Goal: Transaction & Acquisition: Purchase product/service

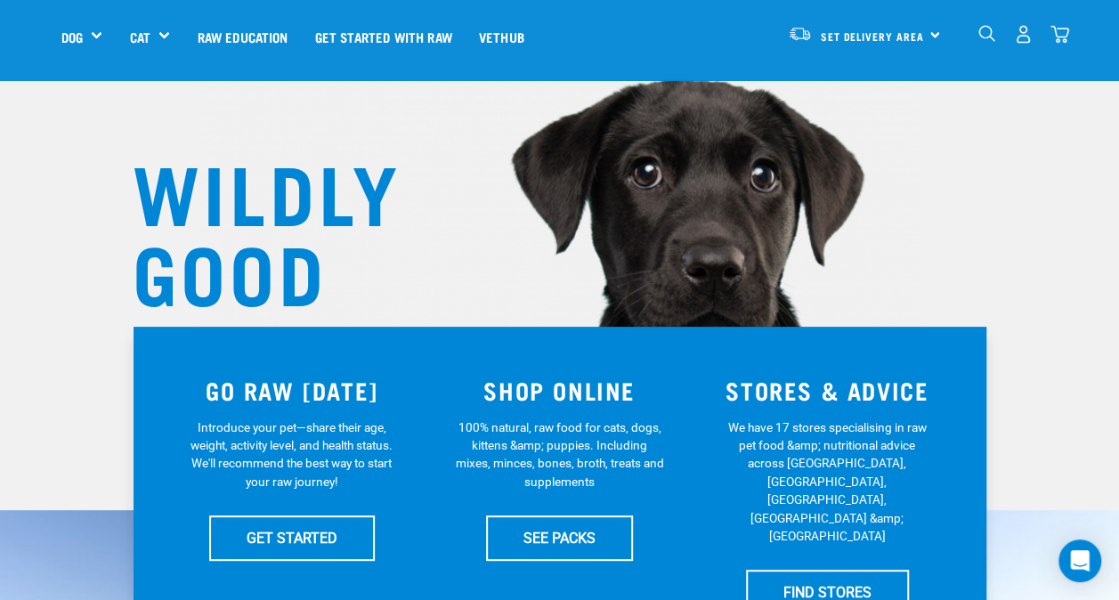
scroll to position [267, 0]
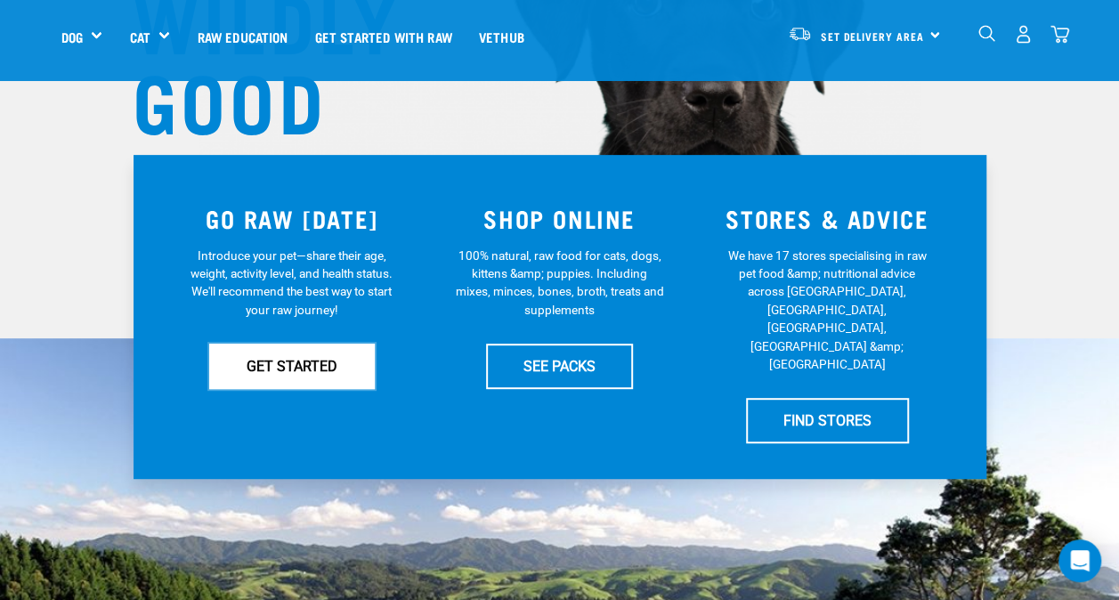
click at [333, 364] on link "GET STARTED" at bounding box center [292, 366] width 166 height 45
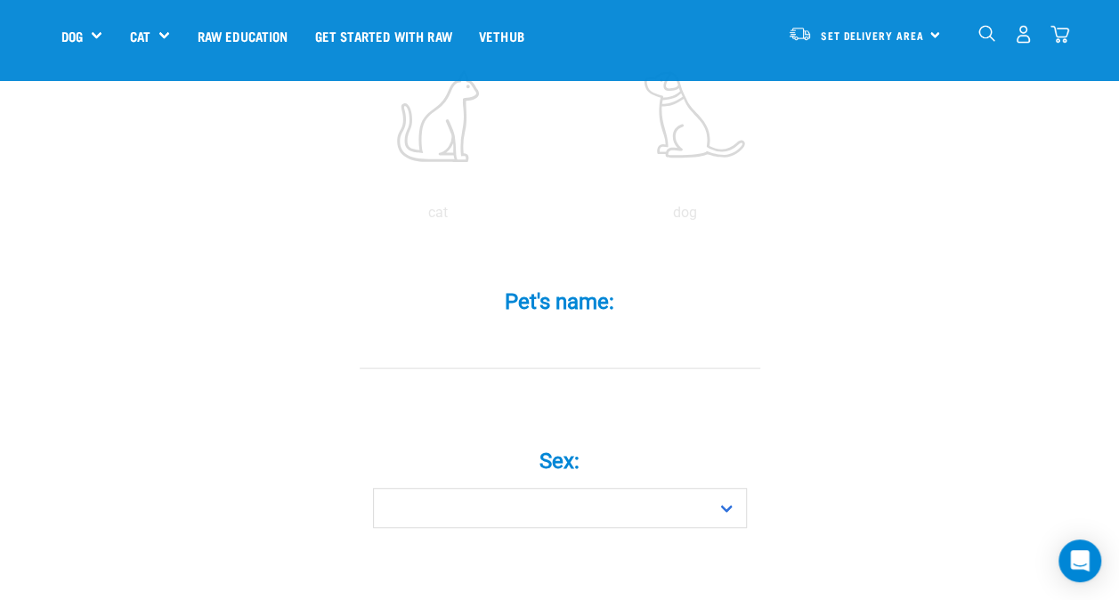
scroll to position [534, 0]
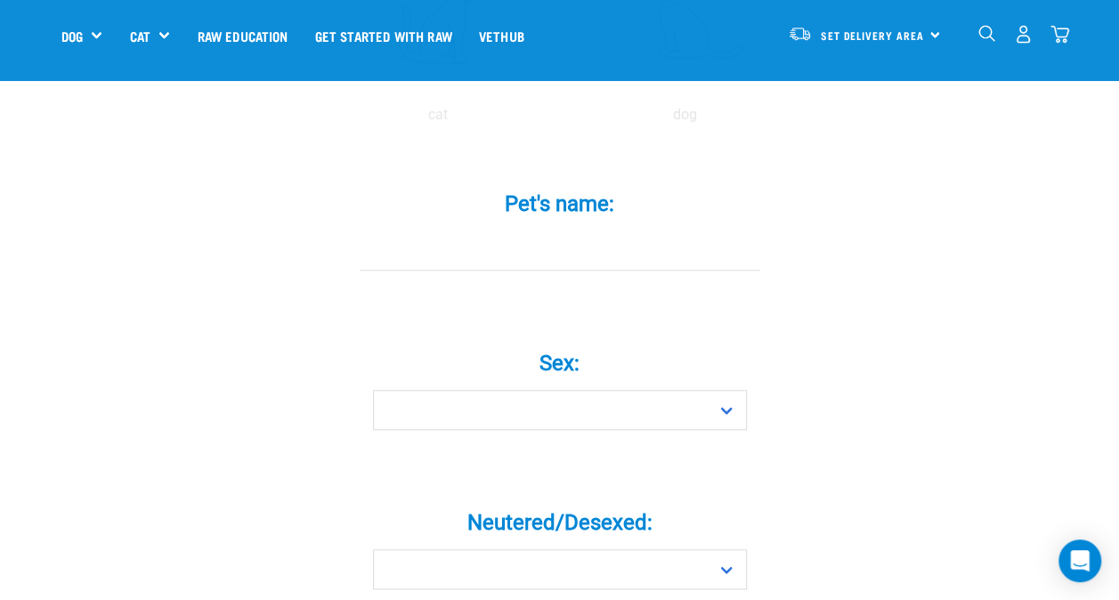
click at [590, 231] on input "Pet's name: *" at bounding box center [560, 251] width 401 height 40
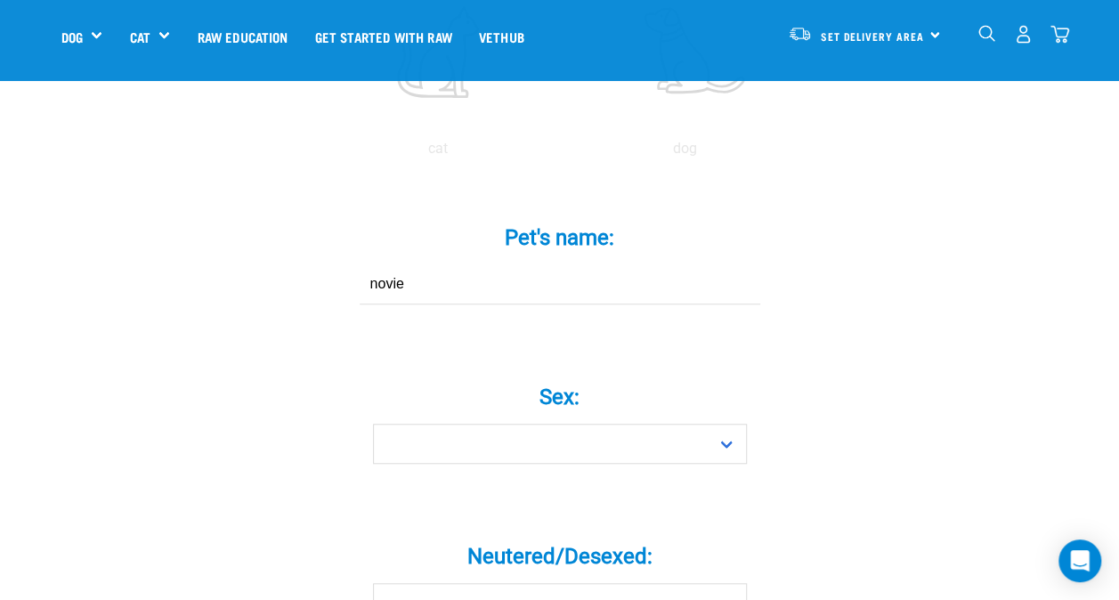
scroll to position [613, 0]
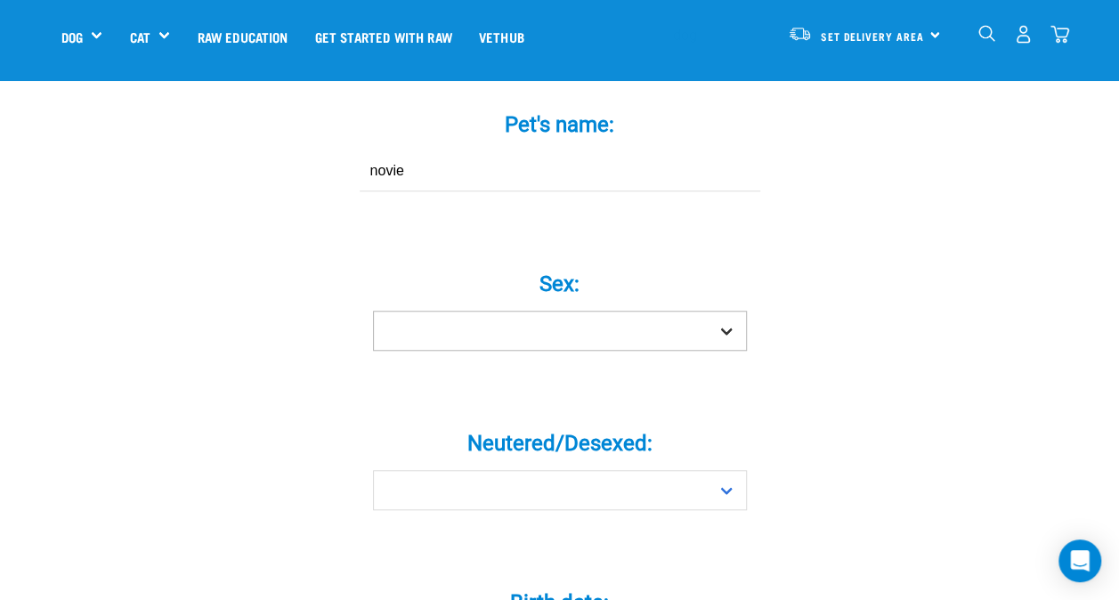
type input "novie"
drag, startPoint x: 739, startPoint y: 296, endPoint x: 685, endPoint y: 320, distance: 58.6
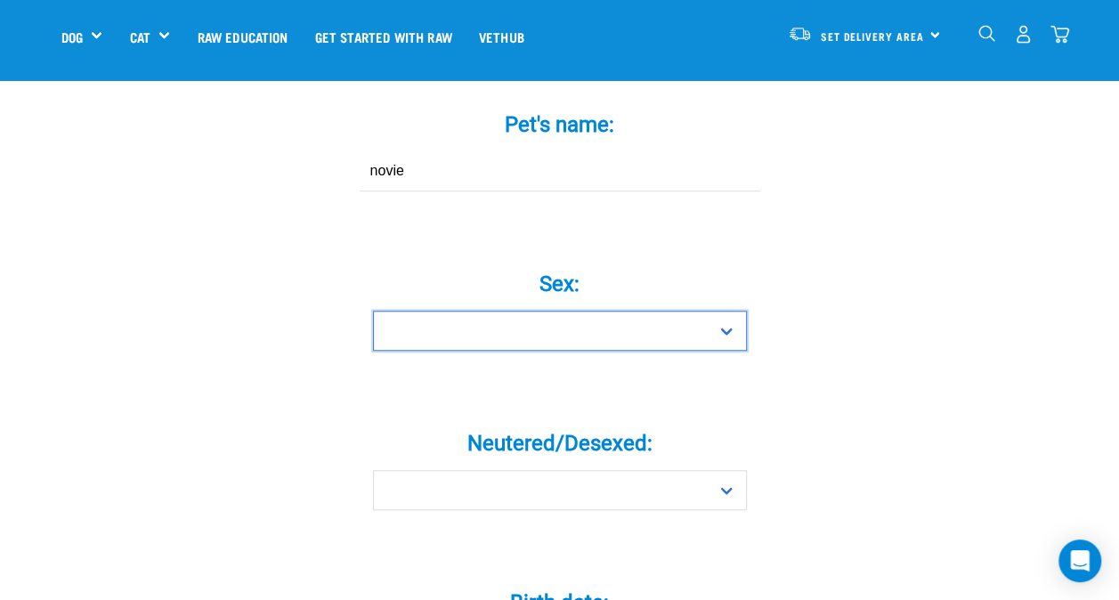
click at [739, 311] on select "Boy Girl" at bounding box center [560, 331] width 374 height 40
select select "girl"
click at [373, 311] on select "Boy Girl" at bounding box center [560, 331] width 374 height 40
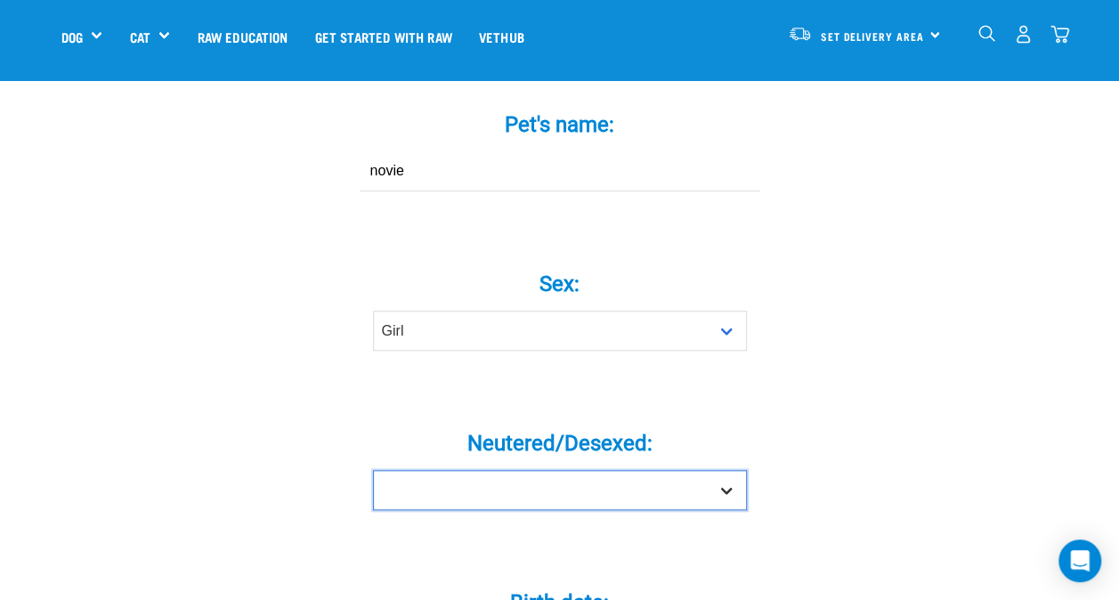
click at [717, 470] on select "Yes No" at bounding box center [560, 490] width 374 height 40
select select "yes"
click at [373, 470] on select "Yes No" at bounding box center [560, 490] width 374 height 40
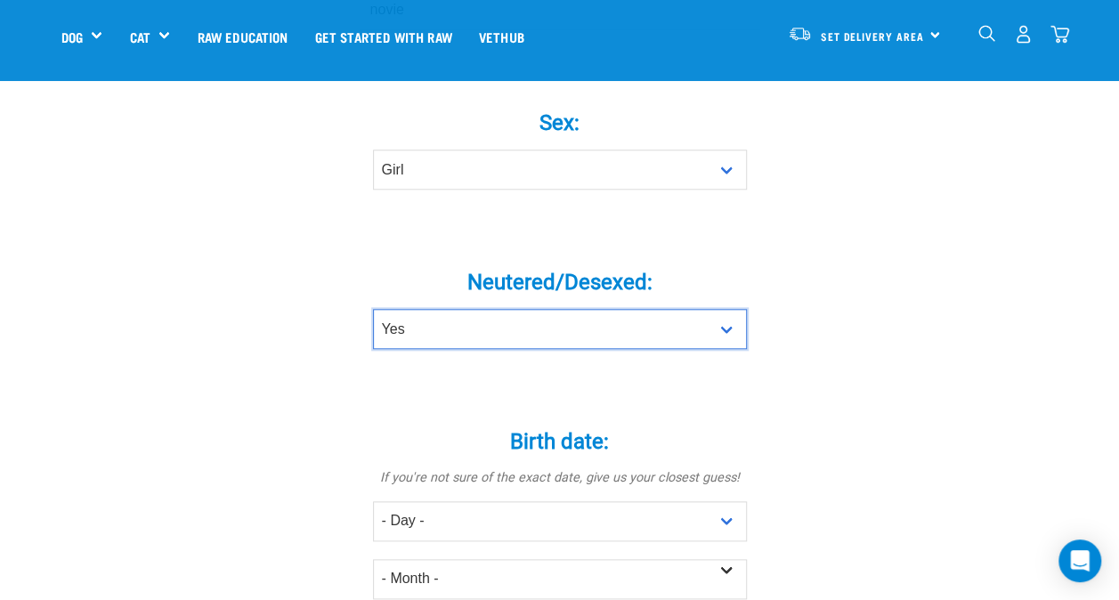
scroll to position [791, 0]
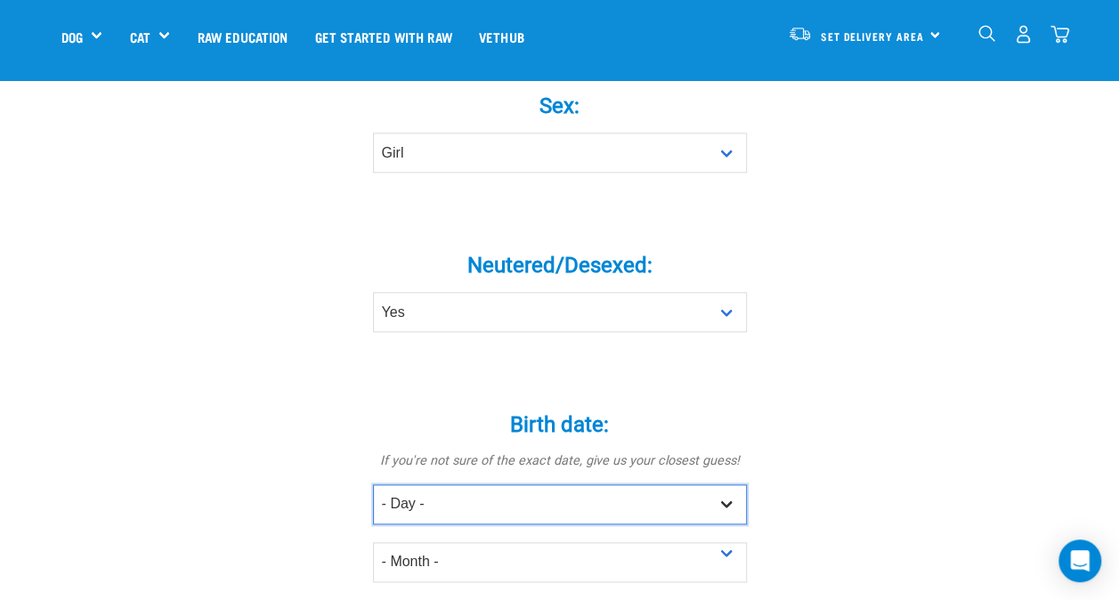
click at [727, 484] on select "- Day - 1 2 3 4 5 6 7 8 9 10 11 12 13 14 15 16 17 18 19 20 21 22 23 24 25 26 27" at bounding box center [560, 504] width 374 height 40
select select "24"
click at [373, 484] on select "- Day - 1 2 3 4 5 6 7 8 9 10 11 12 13 14 15 16 17 18 19 20 21 22 23 24 25 26 27" at bounding box center [560, 504] width 374 height 40
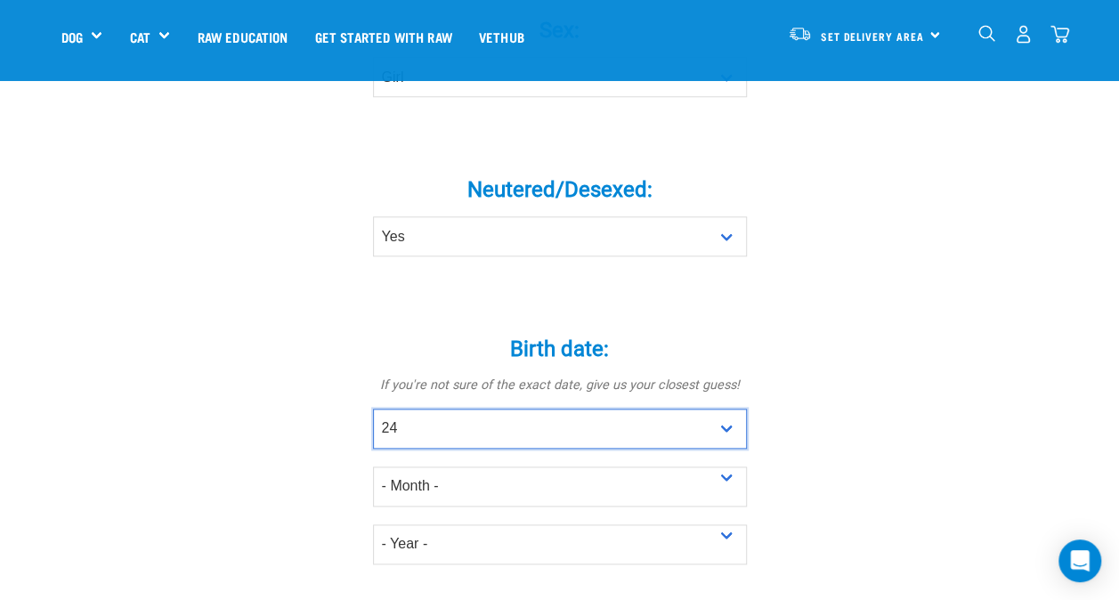
scroll to position [969, 0]
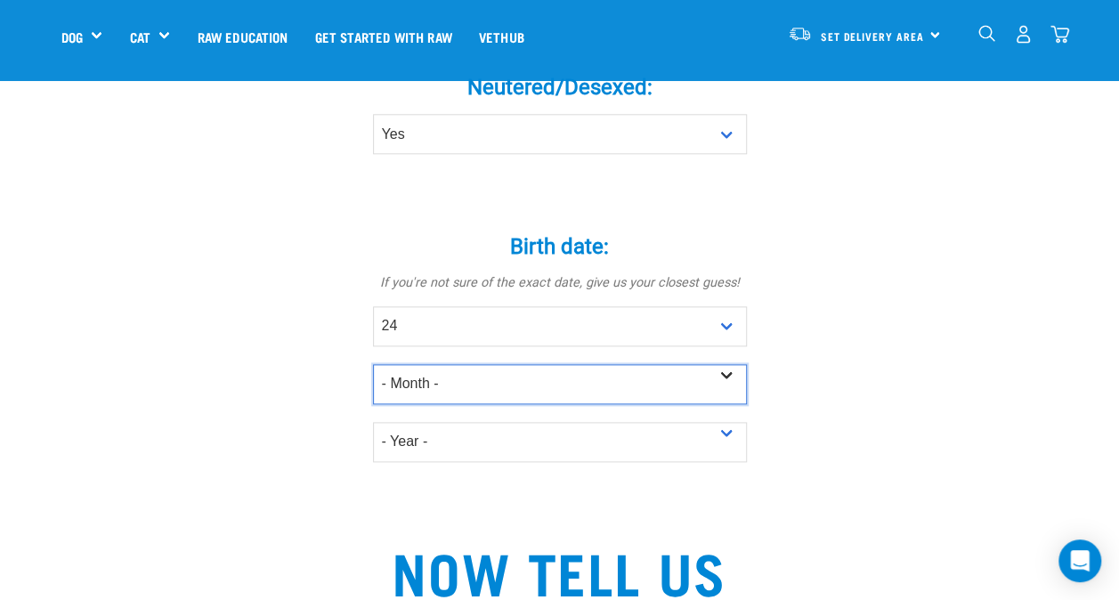
click at [733, 364] on select "- Month - January February March April May June July August September October N…" at bounding box center [560, 384] width 374 height 40
select select "June"
click at [373, 364] on select "- Month - January February March April May June July August September October N…" at bounding box center [560, 384] width 374 height 40
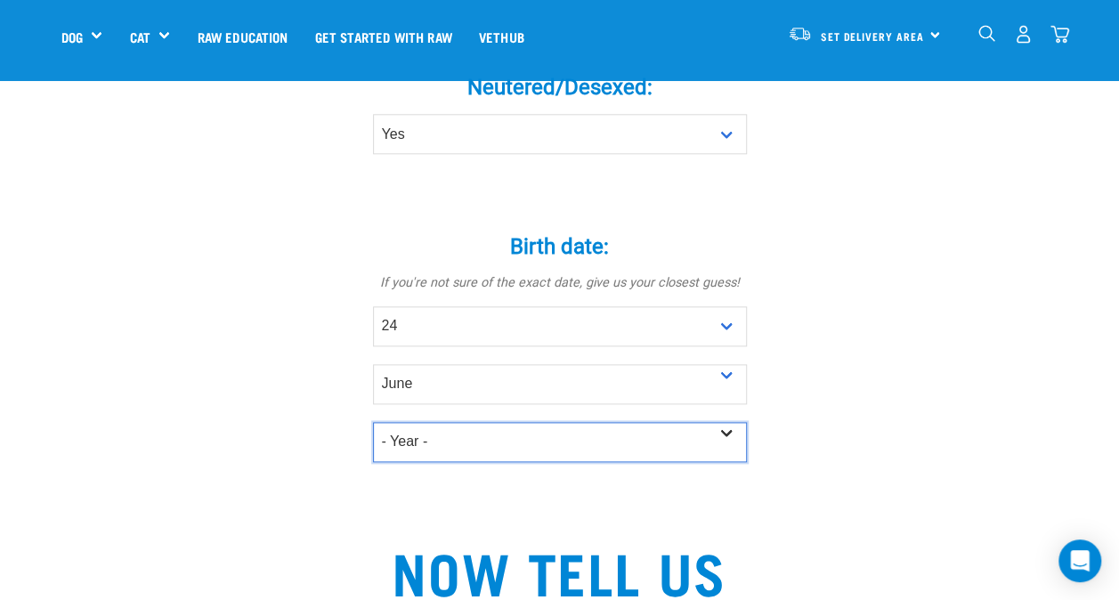
click at [744, 422] on select "- Year - 2025 2024 2023 2022 2021 2020 2019 2018 2017 2016 2015 2014 2013 2012" at bounding box center [560, 442] width 374 height 40
select select "2024"
click at [373, 422] on select "- Year - 2025 2024 2023 2022 2021 2020 2019 2018 2017 2016 2015 2014 2013 2012" at bounding box center [560, 442] width 374 height 40
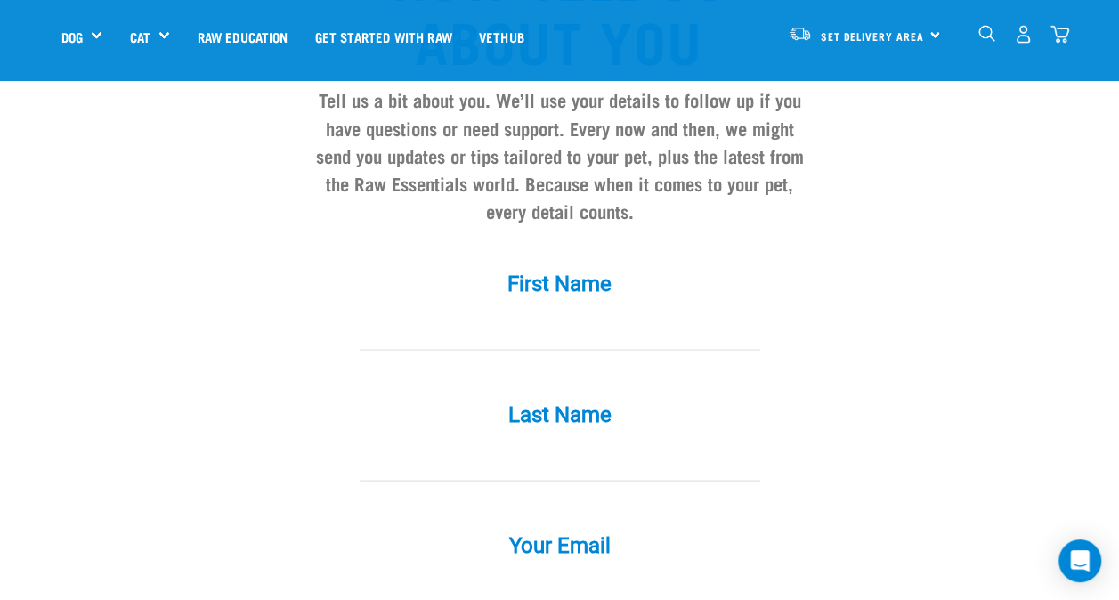
scroll to position [1592, 0]
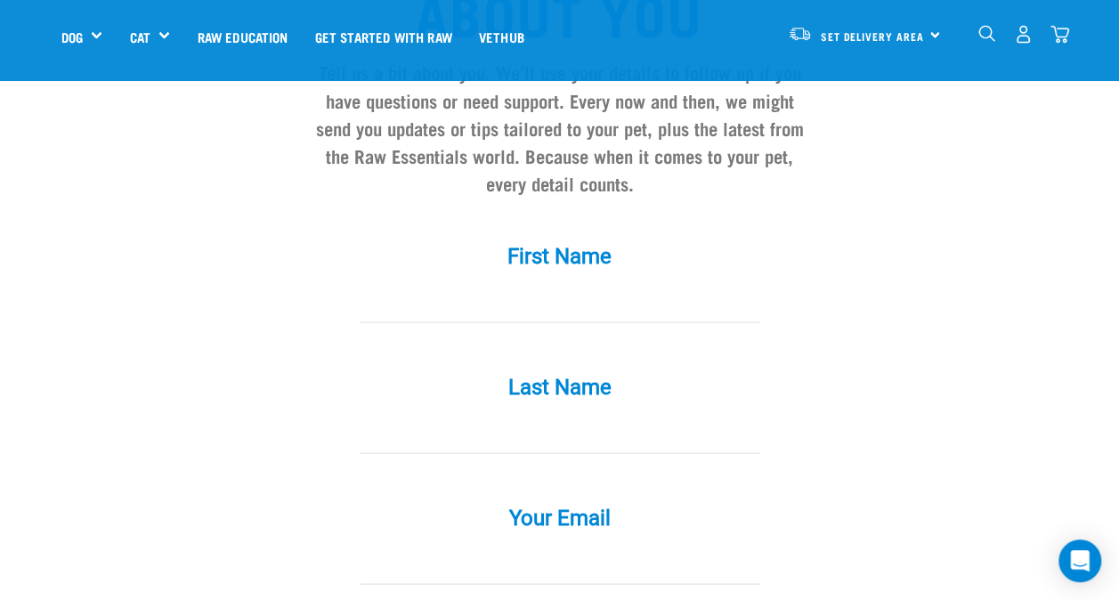
click at [660, 282] on input "First Name *" at bounding box center [560, 302] width 401 height 40
type input "NIcole"
click at [712, 370] on label "Last Name *" at bounding box center [560, 386] width 534 height 32
click at [712, 413] on input "Last Name *" at bounding box center [560, 433] width 401 height 40
click at [562, 413] on input "Last Name *" at bounding box center [560, 433] width 401 height 40
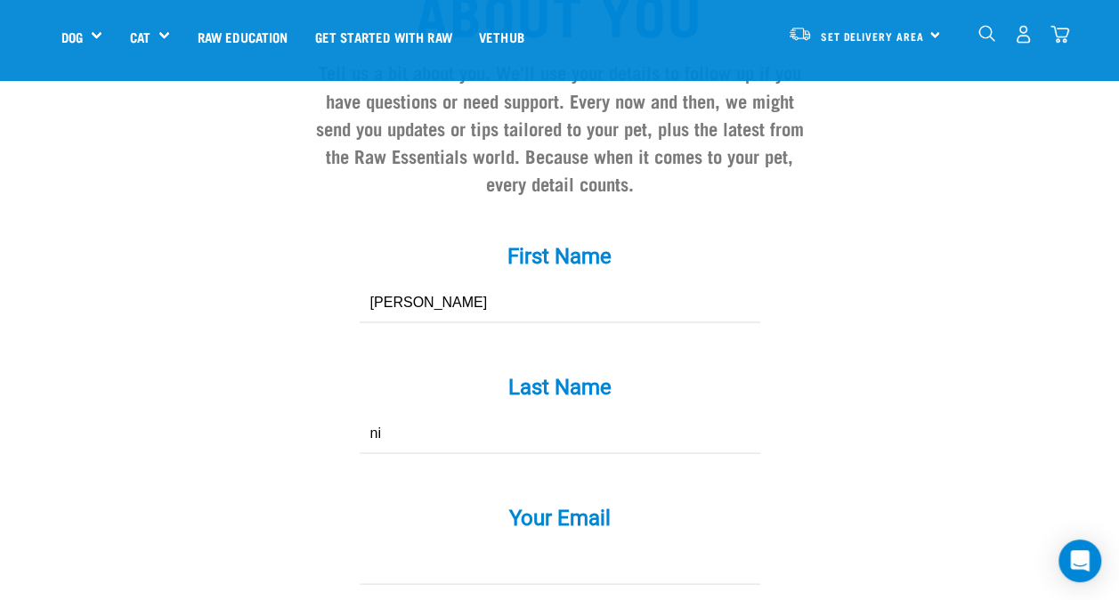
type input "Nicholson"
type input "nicoleflonicholson@gmail.com"
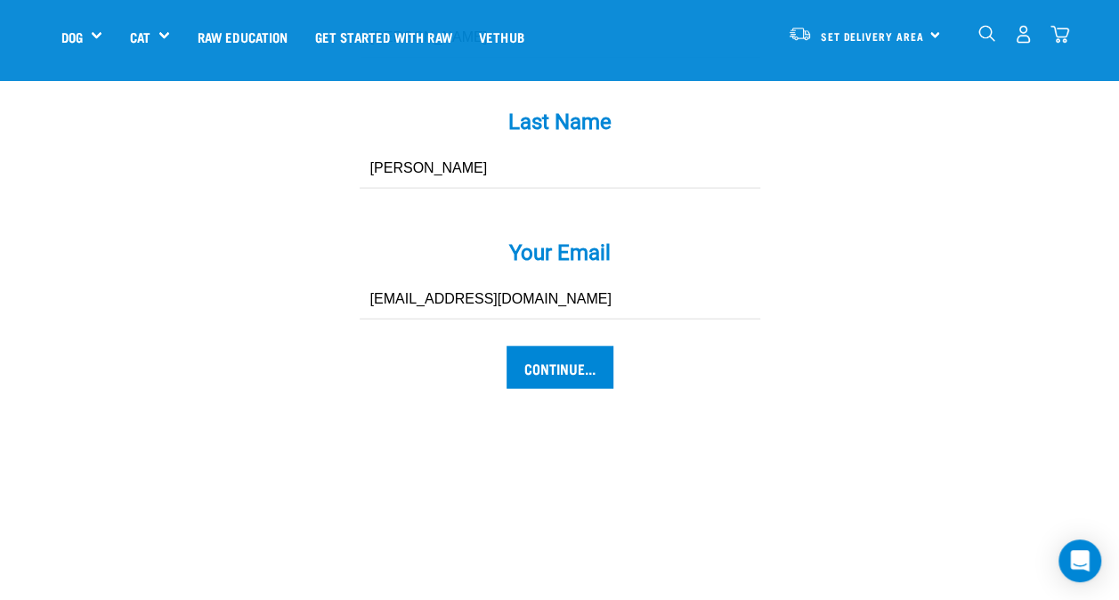
scroll to position [1859, 0]
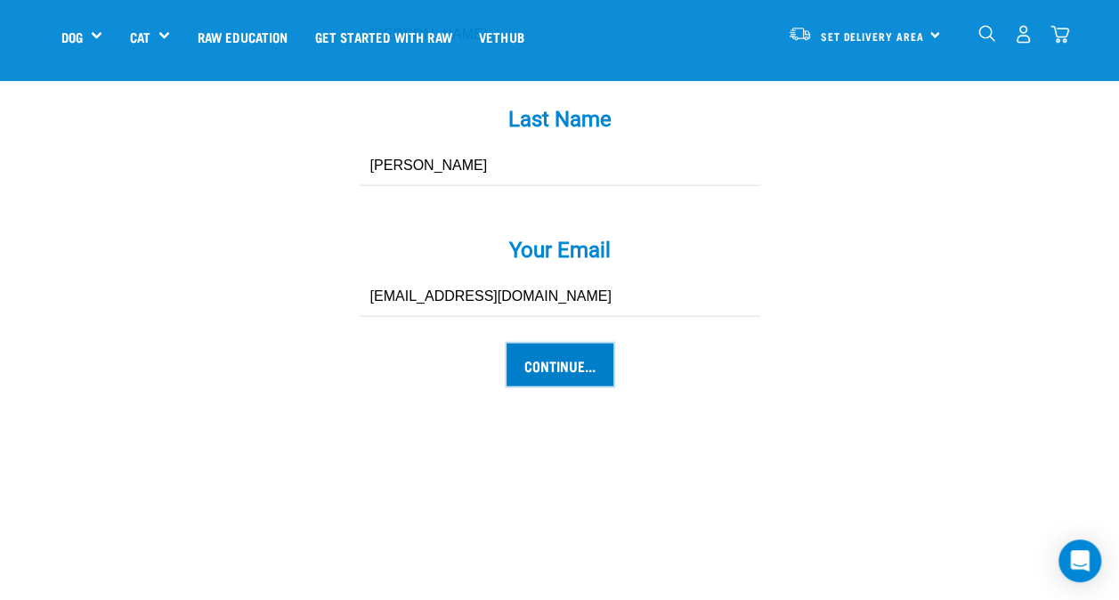
click at [563, 344] on input "Continue..." at bounding box center [559, 365] width 107 height 43
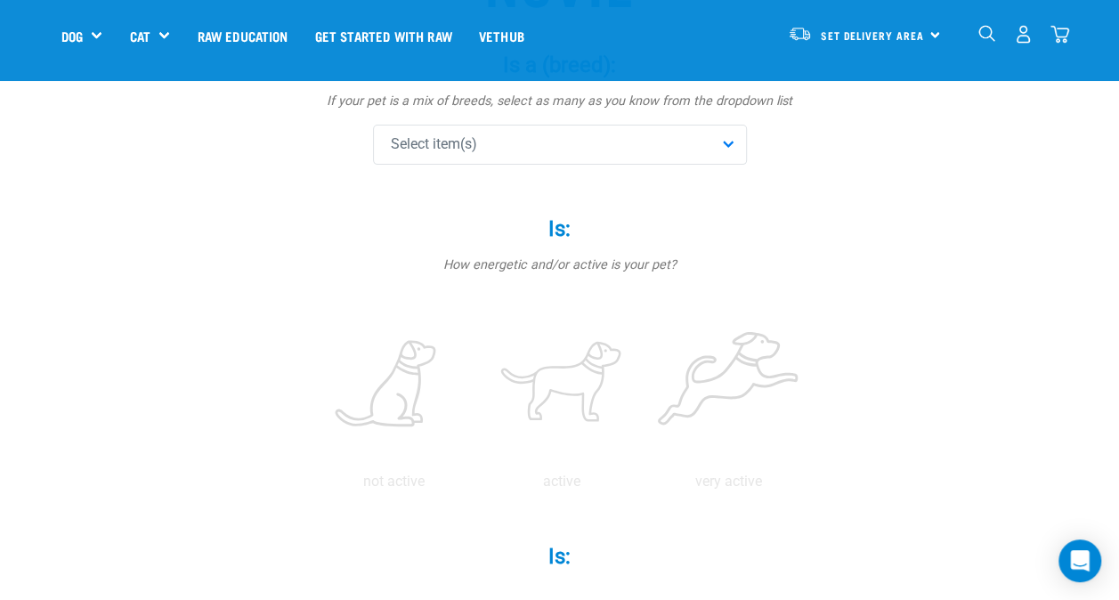
scroll to position [267, 0]
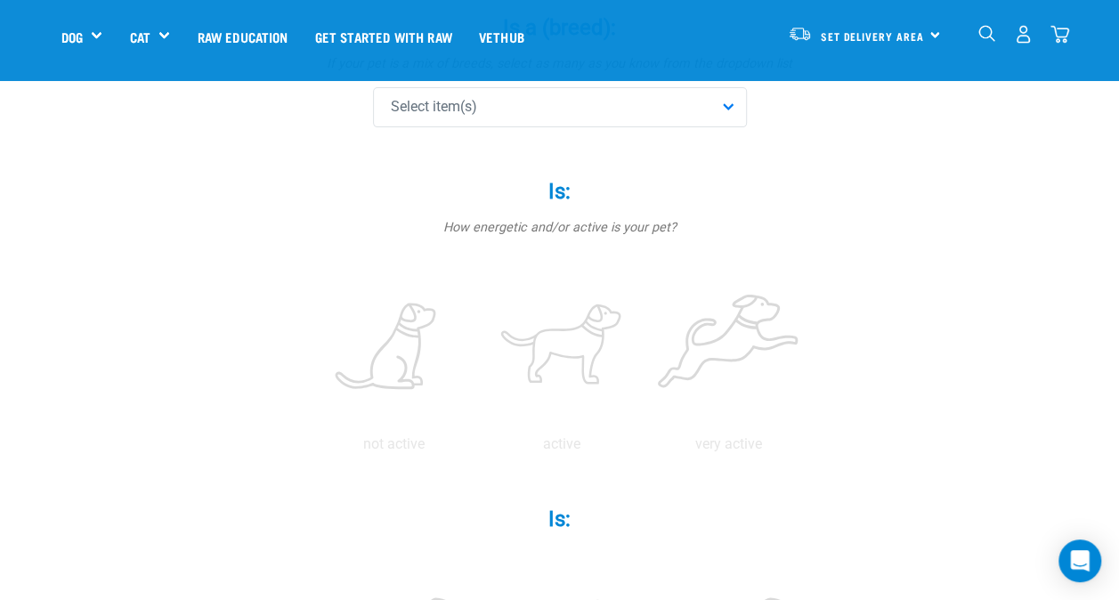
click at [678, 117] on div "Select item(s)" at bounding box center [560, 107] width 374 height 40
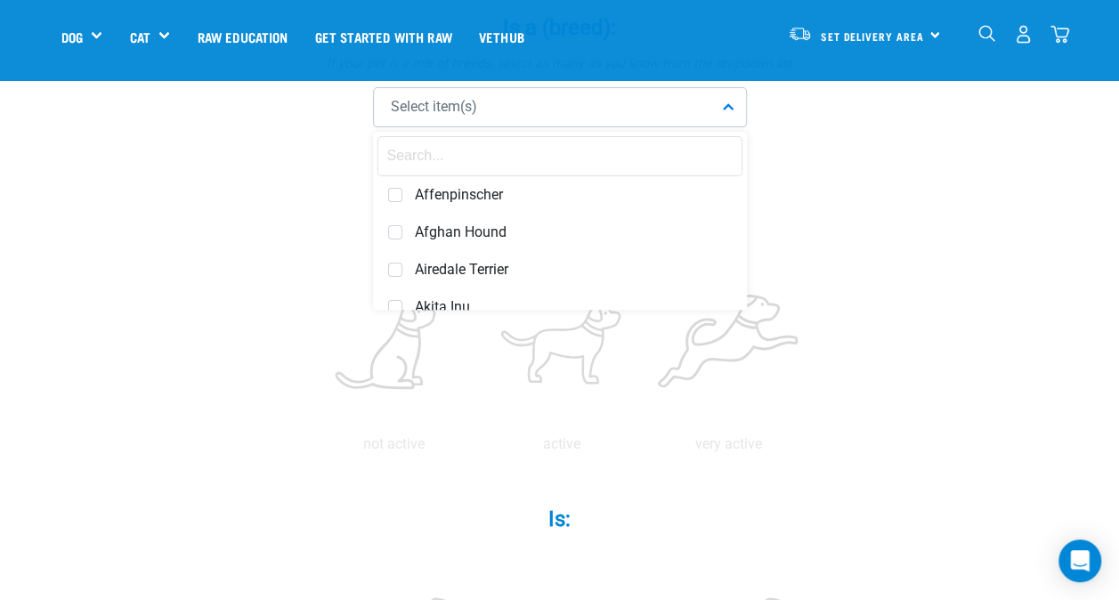
click at [606, 150] on input "text" at bounding box center [559, 156] width 365 height 40
type input "swiss"
click at [397, 233] on span at bounding box center [395, 232] width 14 height 14
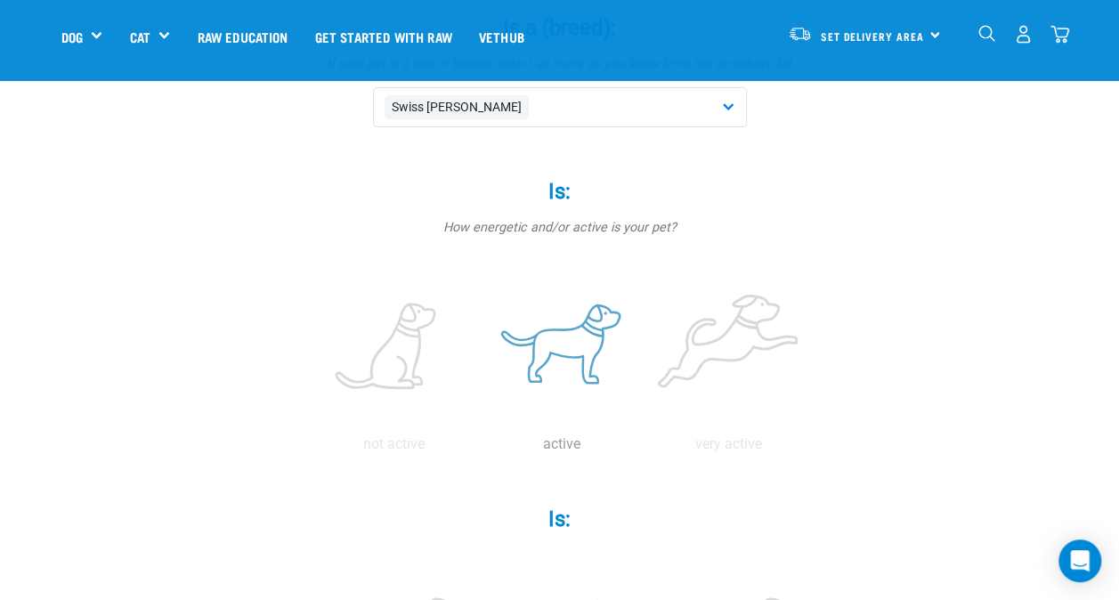
click at [581, 358] on label at bounding box center [562, 346] width 160 height 151
click at [478, 449] on input "radio" at bounding box center [478, 449] width 0 height 0
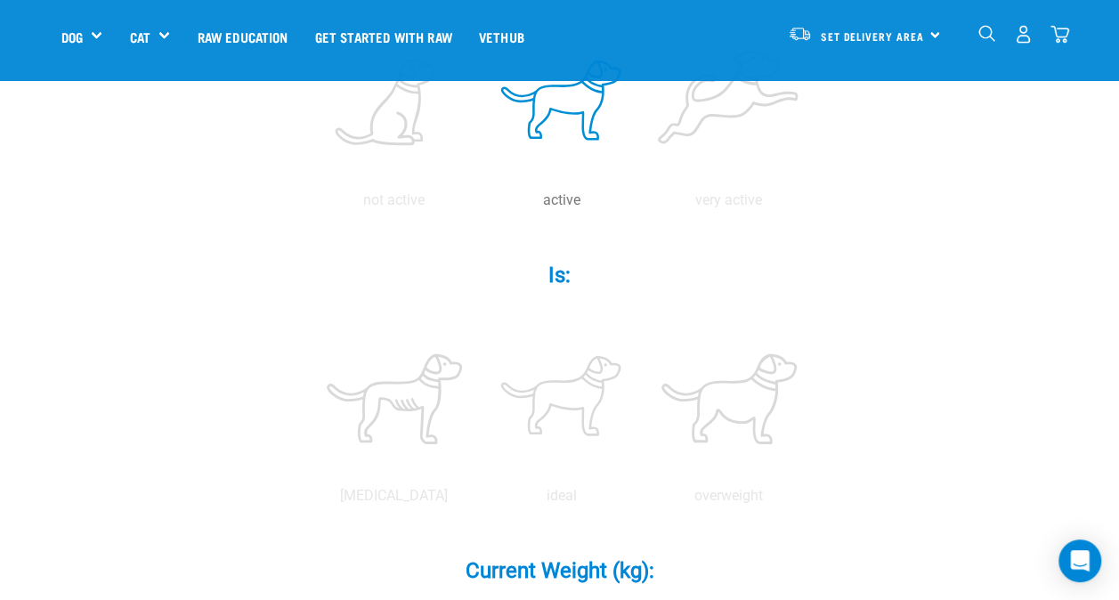
scroll to position [534, 0]
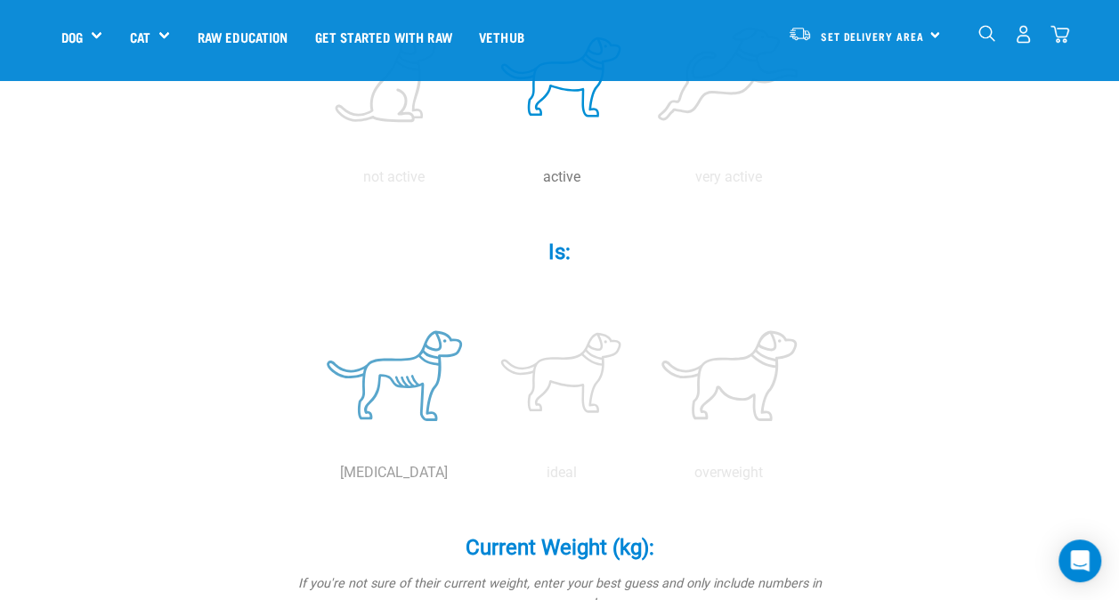
click at [439, 376] on label at bounding box center [394, 375] width 160 height 151
click at [311, 477] on input "radio" at bounding box center [311, 477] width 0 height 0
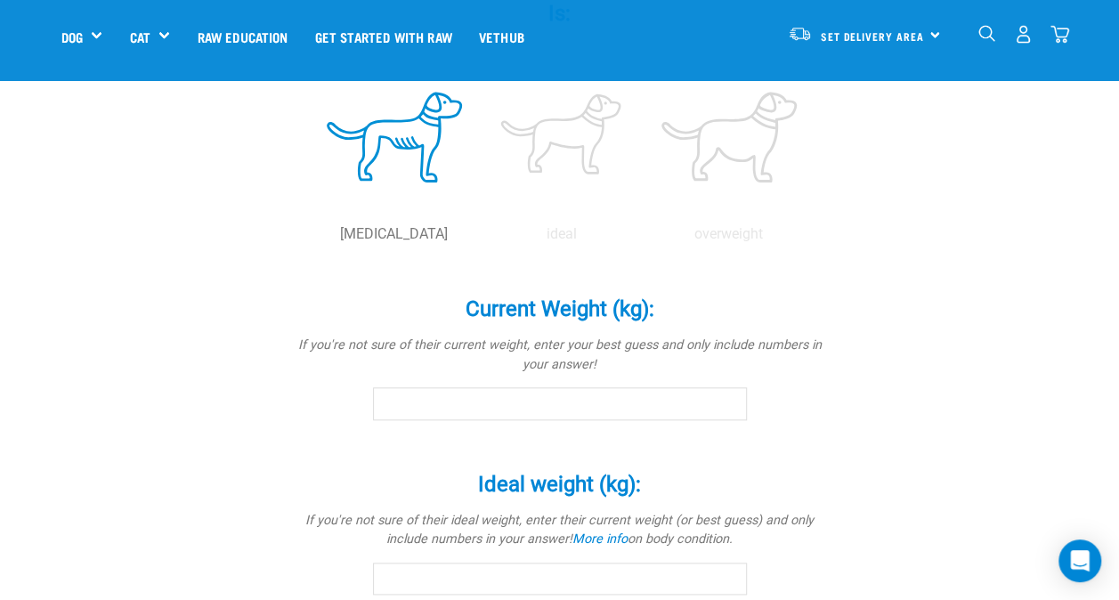
scroll to position [801, 0]
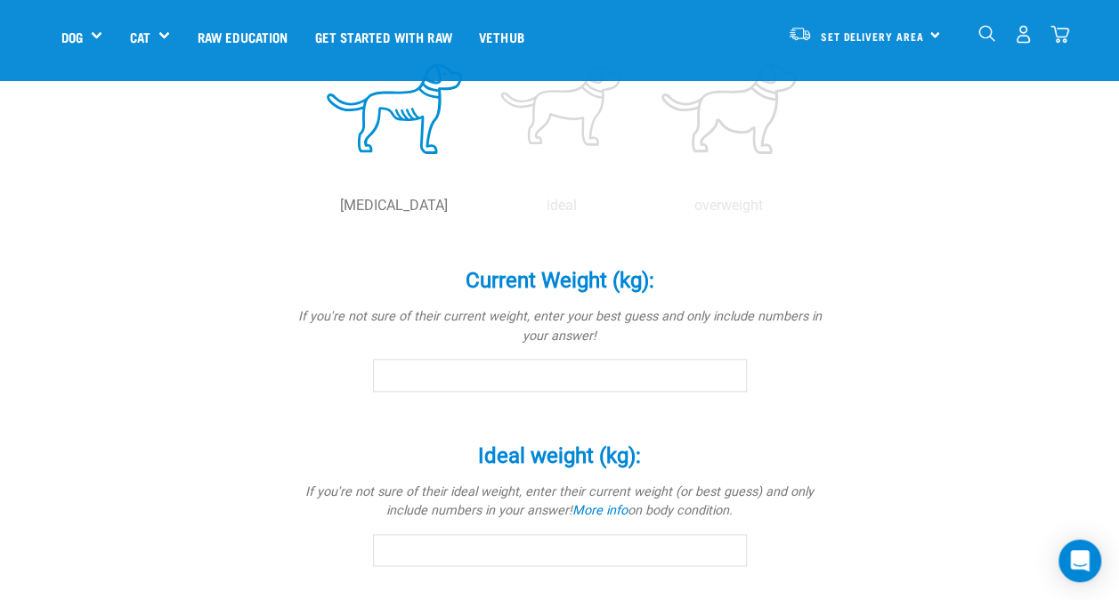
click at [638, 388] on input "Current Weight (kg): *" at bounding box center [560, 375] width 374 height 32
type input "26"
click at [1009, 402] on div "novie Is a (breed): * If your pet is a mix of breeds, select as many as you kno…" at bounding box center [559, 164] width 997 height 1644
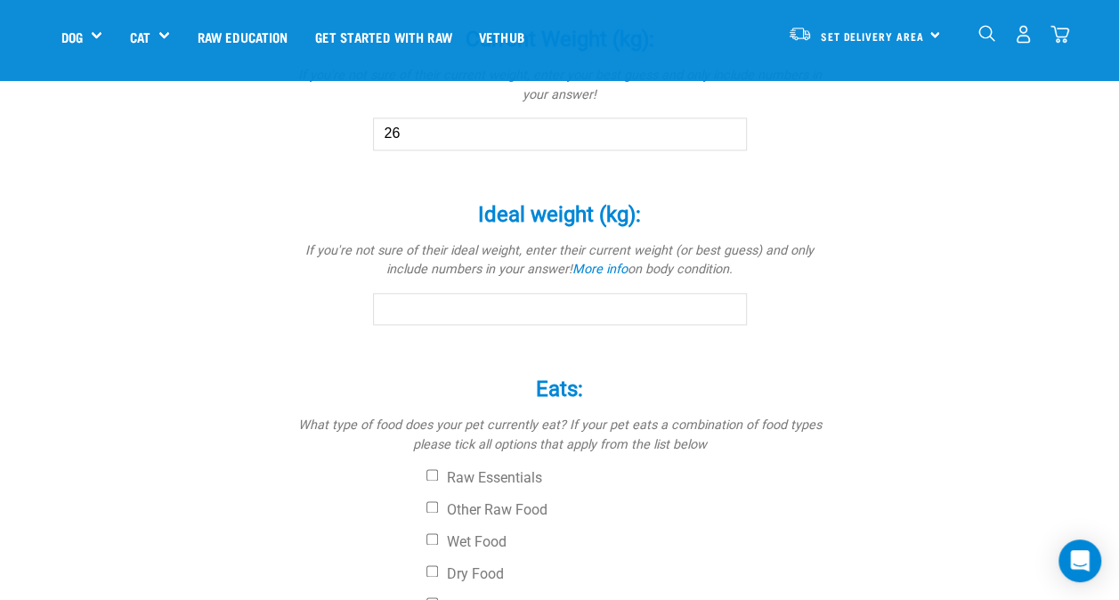
scroll to position [1068, 0]
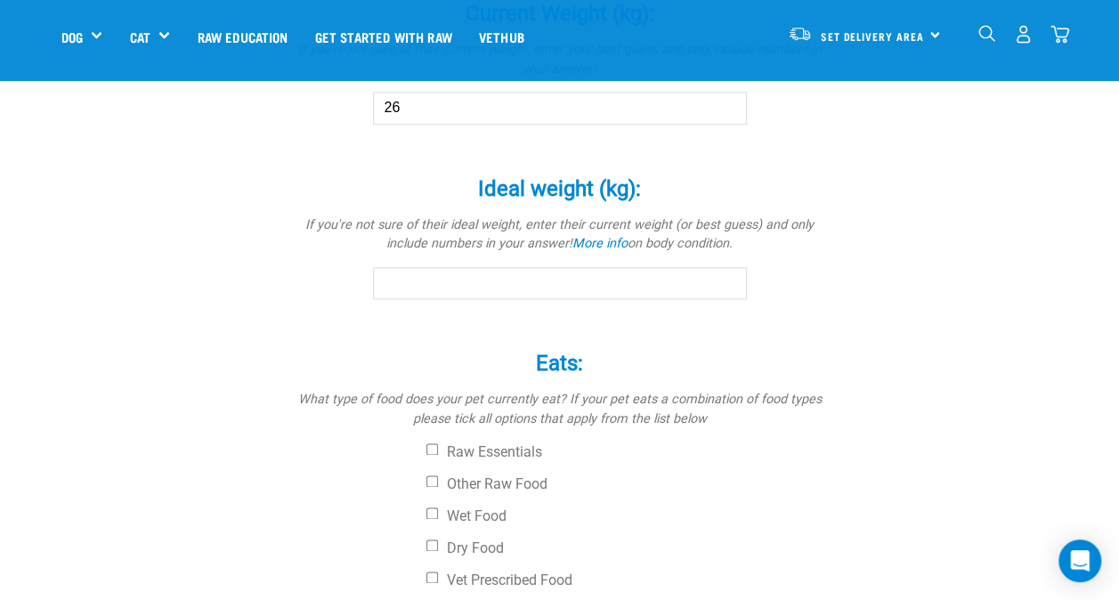
click at [633, 284] on input "Ideal weight (kg): *" at bounding box center [560, 283] width 374 height 32
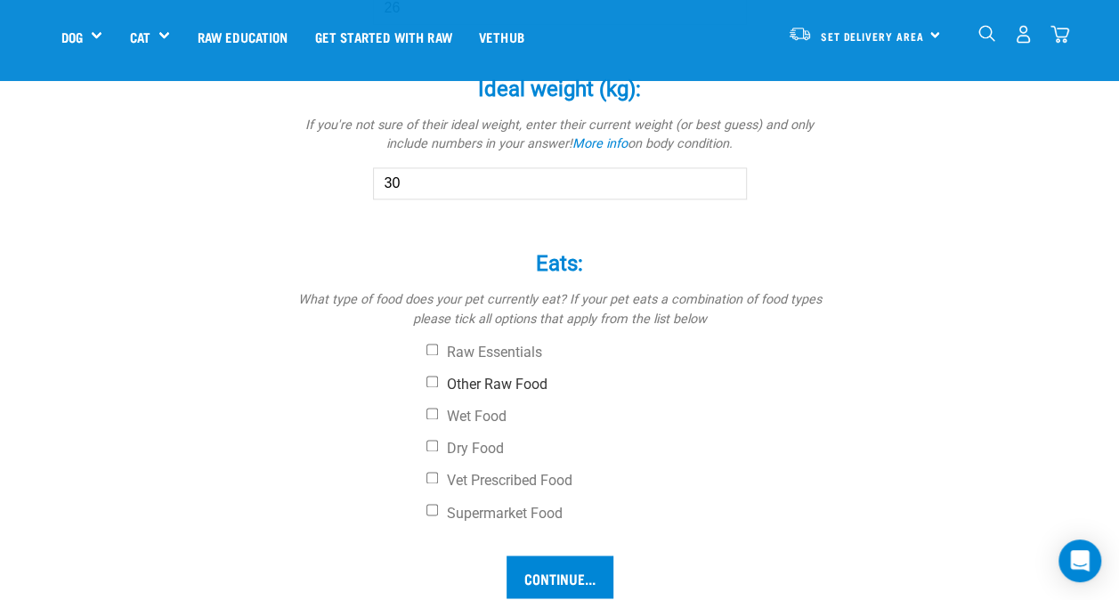
scroll to position [1246, 0]
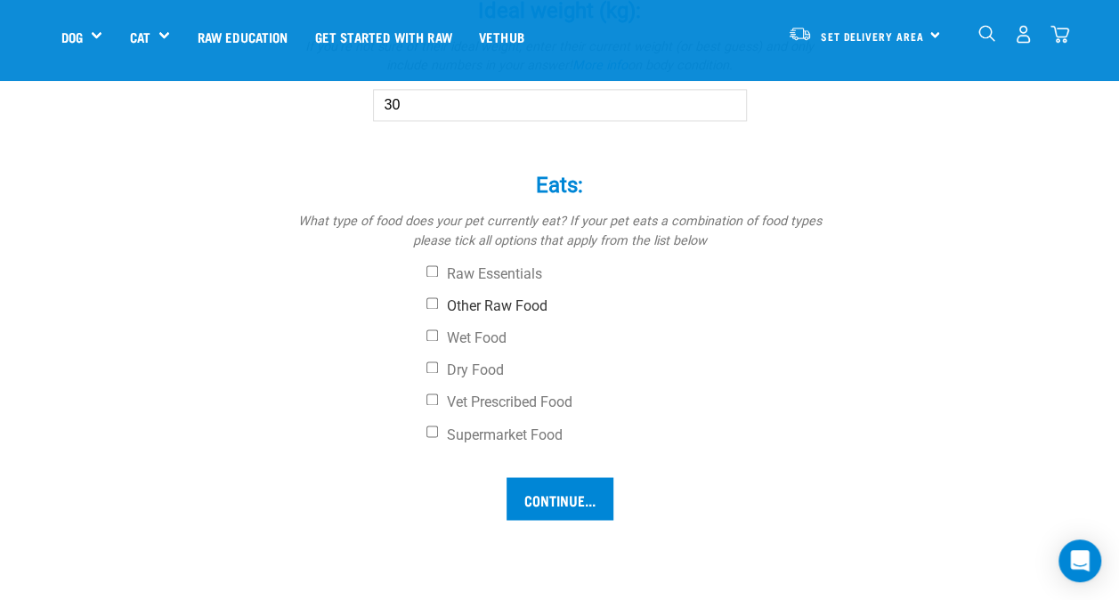
type input "30"
click at [431, 302] on input "Other Raw Food" at bounding box center [432, 303] width 12 height 12
checkbox input "true"
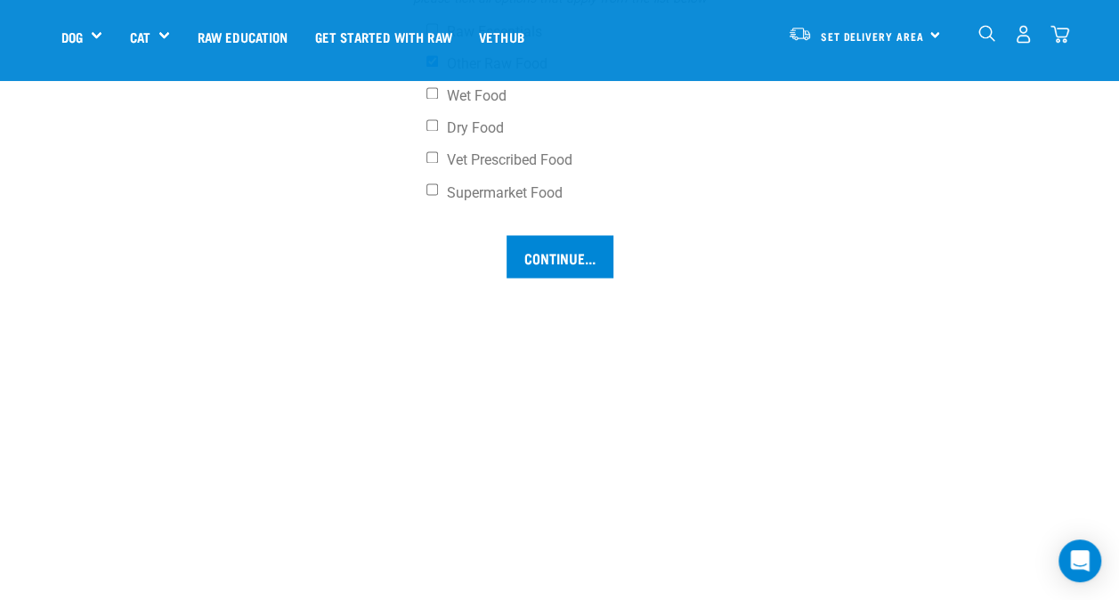
scroll to position [1513, 0]
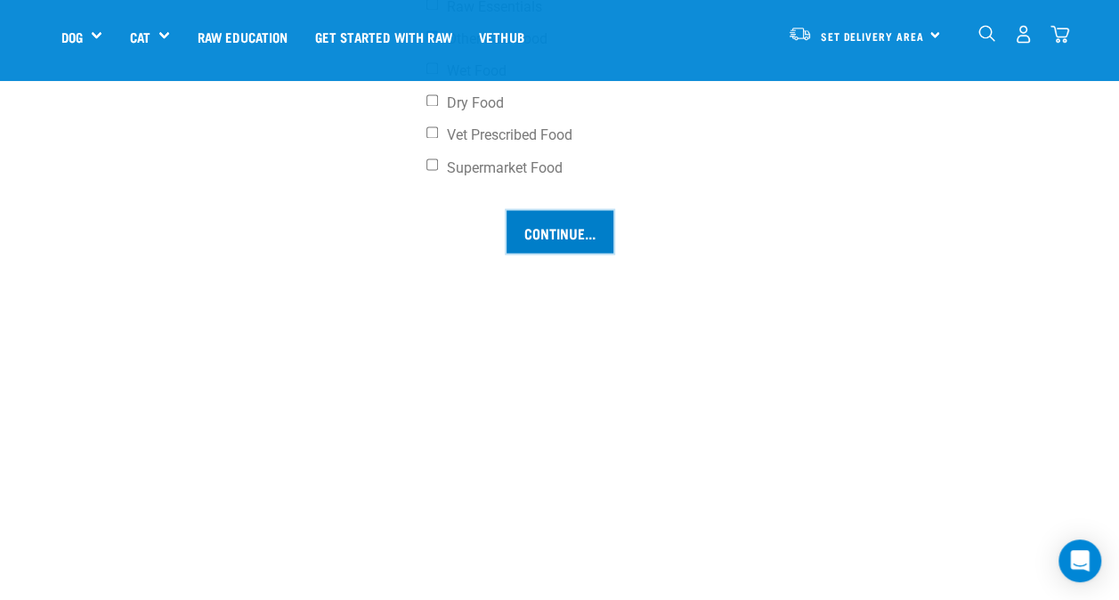
click at [567, 234] on input "Continue..." at bounding box center [559, 231] width 107 height 43
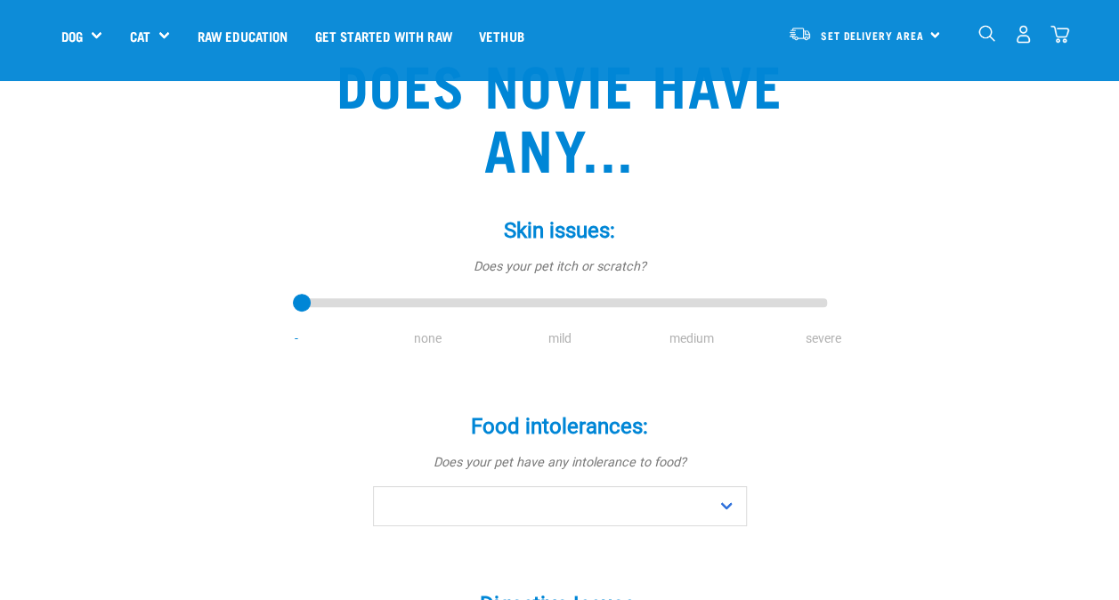
scroll to position [267, 0]
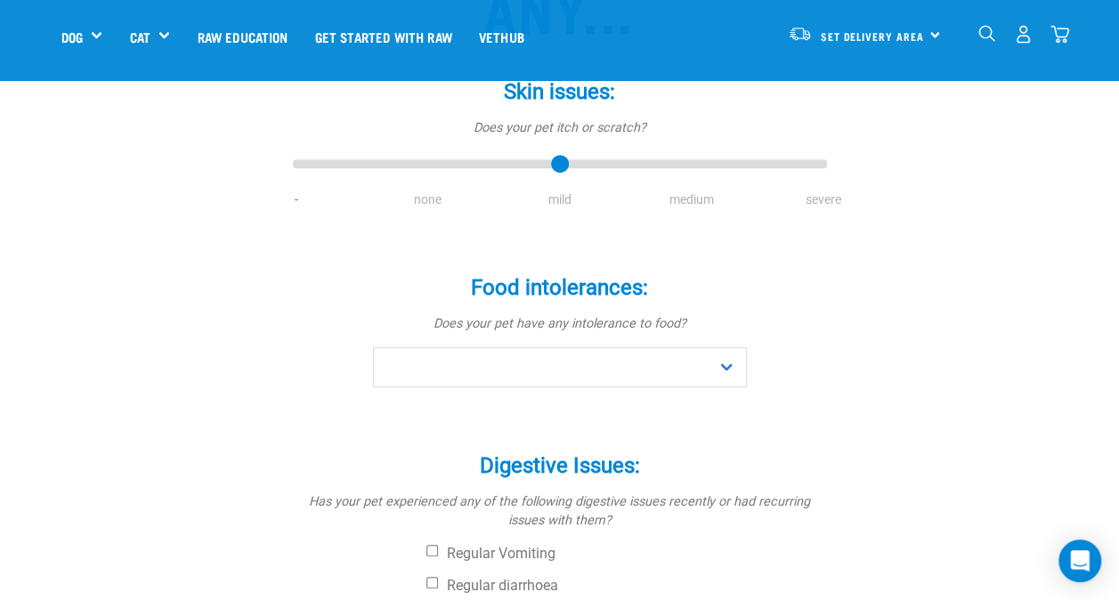
drag, startPoint x: 297, startPoint y: 160, endPoint x: 524, endPoint y: 166, distance: 227.0
type input "2"
click at [524, 166] on input "range" at bounding box center [560, 164] width 534 height 25
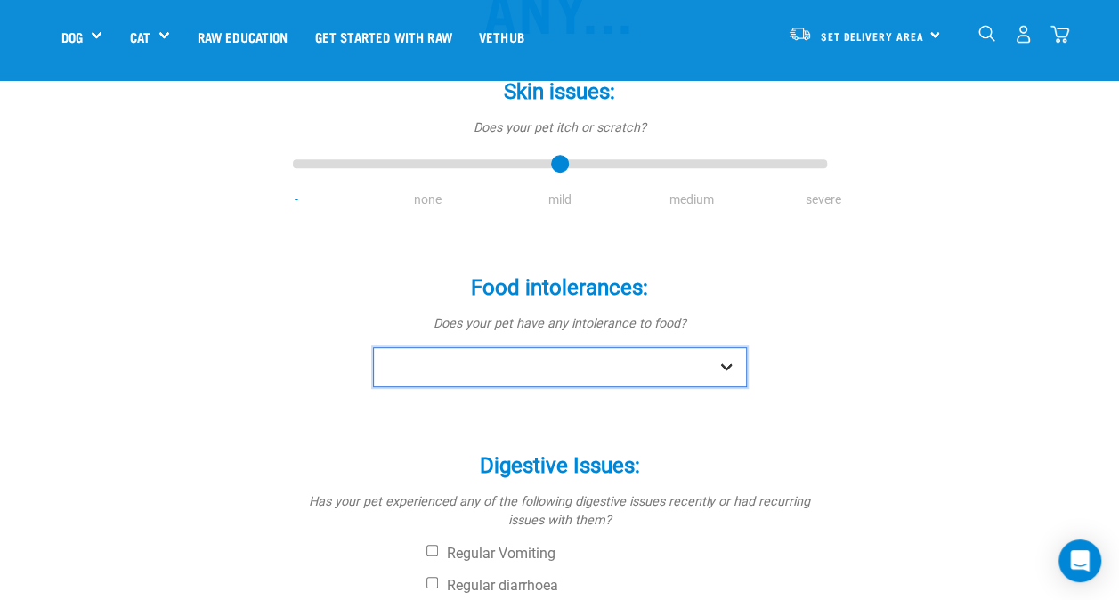
click at [710, 354] on select "No Yes" at bounding box center [560, 367] width 374 height 40
select select "yes"
click at [373, 347] on select "No Yes" at bounding box center [560, 367] width 374 height 40
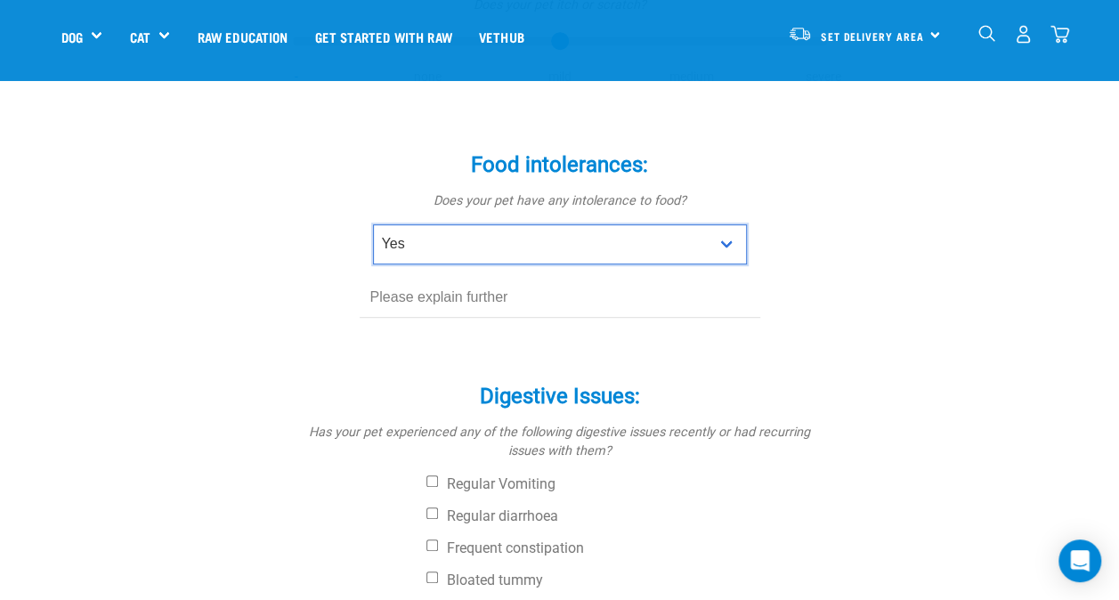
scroll to position [445, 0]
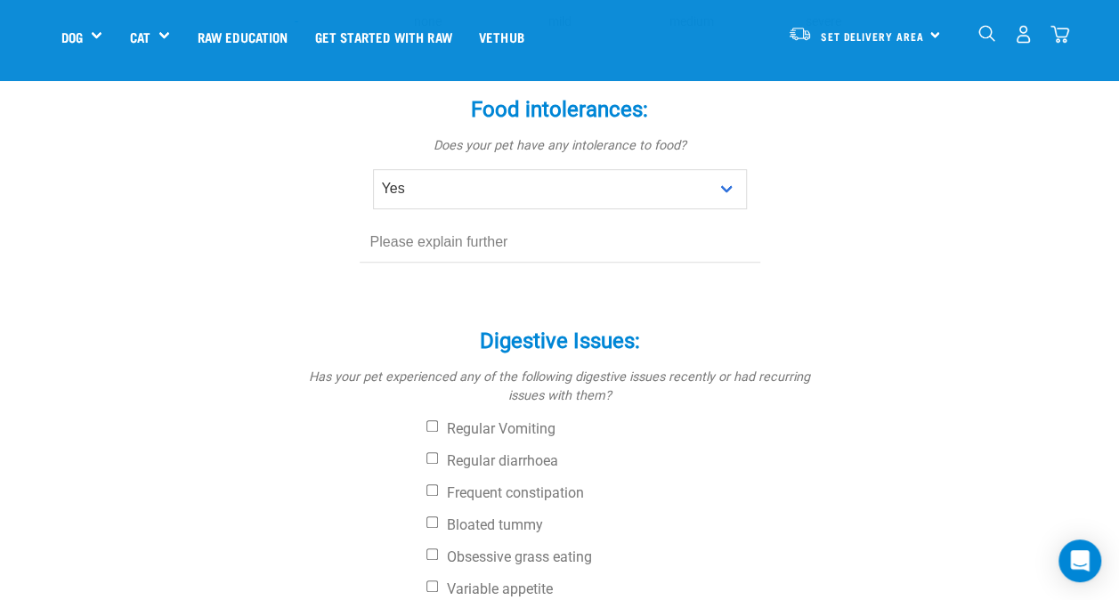
click at [475, 253] on input "text" at bounding box center [560, 243] width 401 height 40
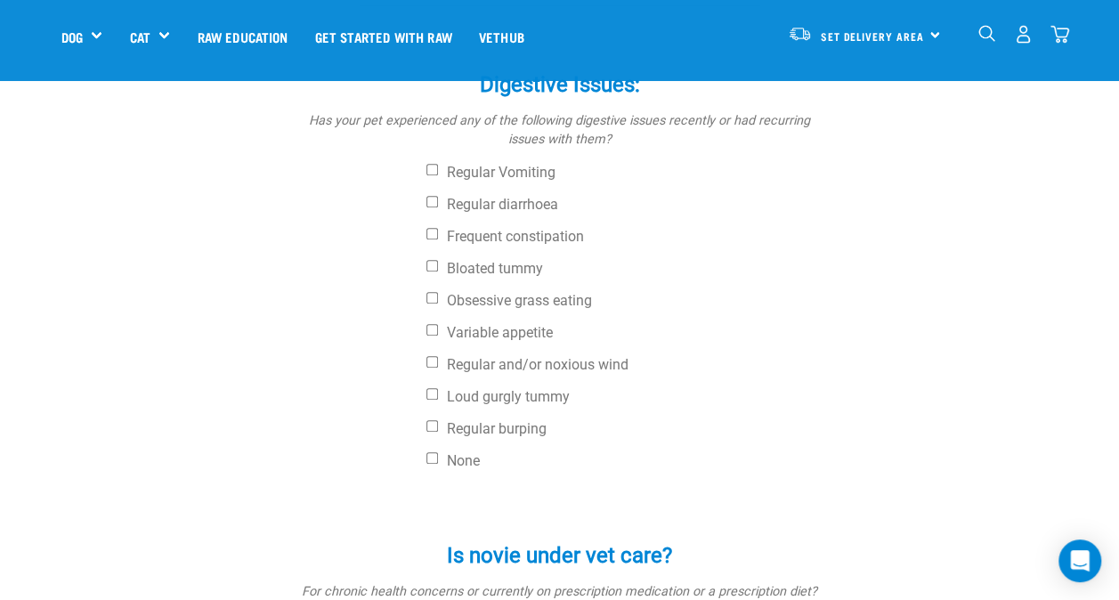
scroll to position [712, 0]
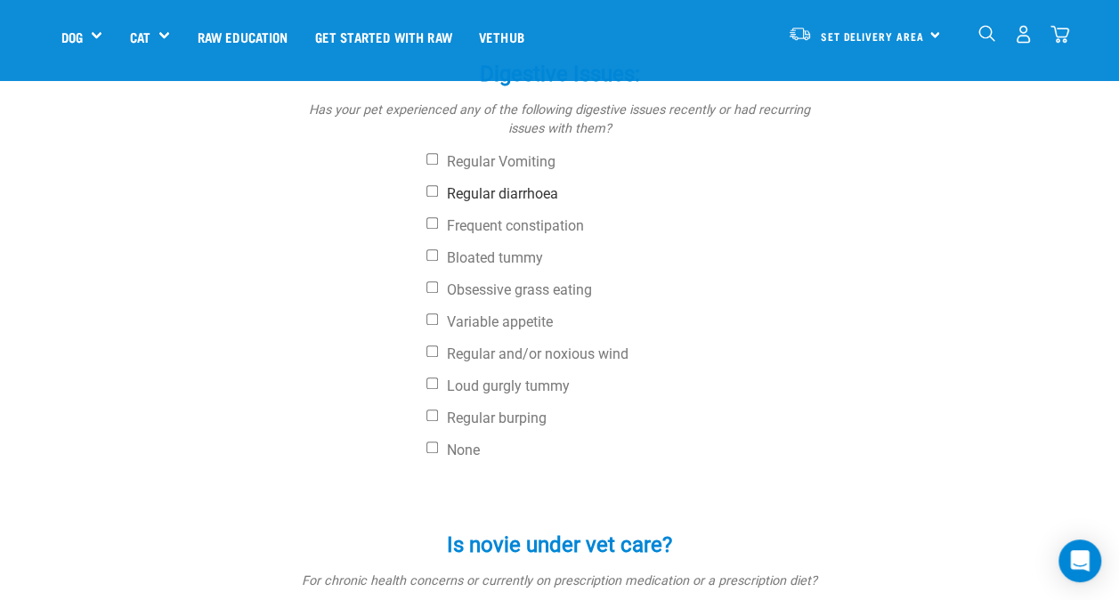
type input "Novie has had trouble with different proteins"
click at [433, 193] on input "Regular diarrhoea" at bounding box center [432, 191] width 12 height 12
checkbox input "true"
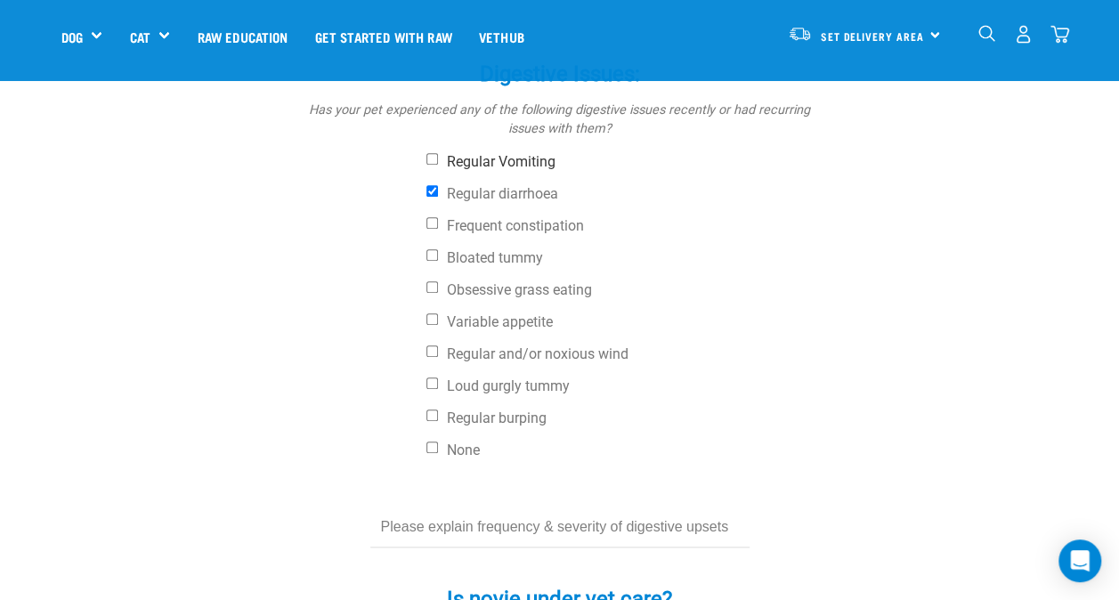
click at [426, 158] on input "Regular Vomiting" at bounding box center [432, 159] width 12 height 12
checkbox input "true"
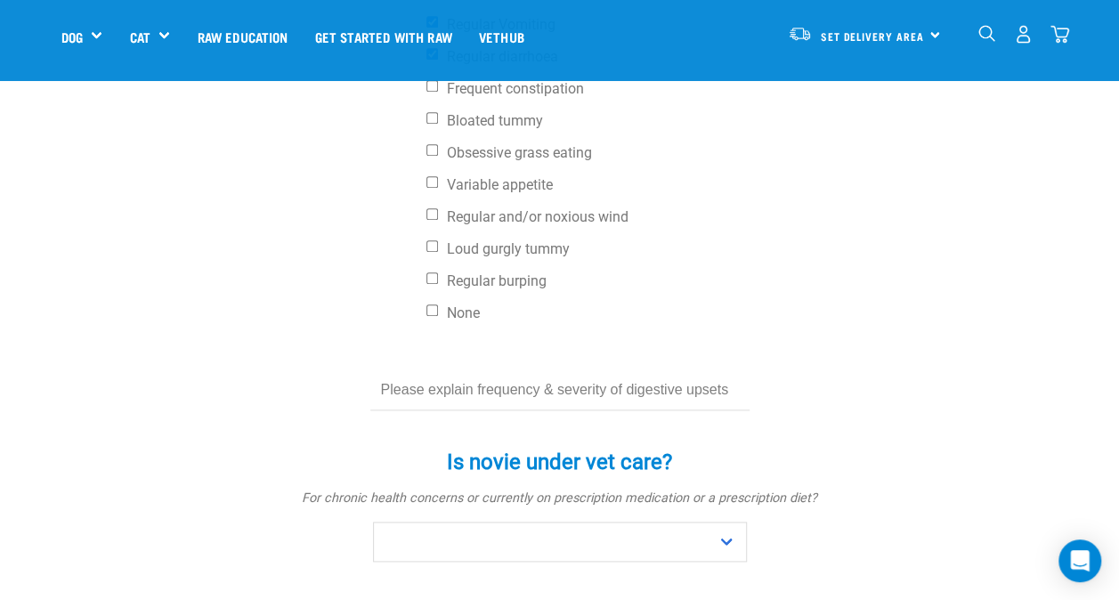
scroll to position [890, 0]
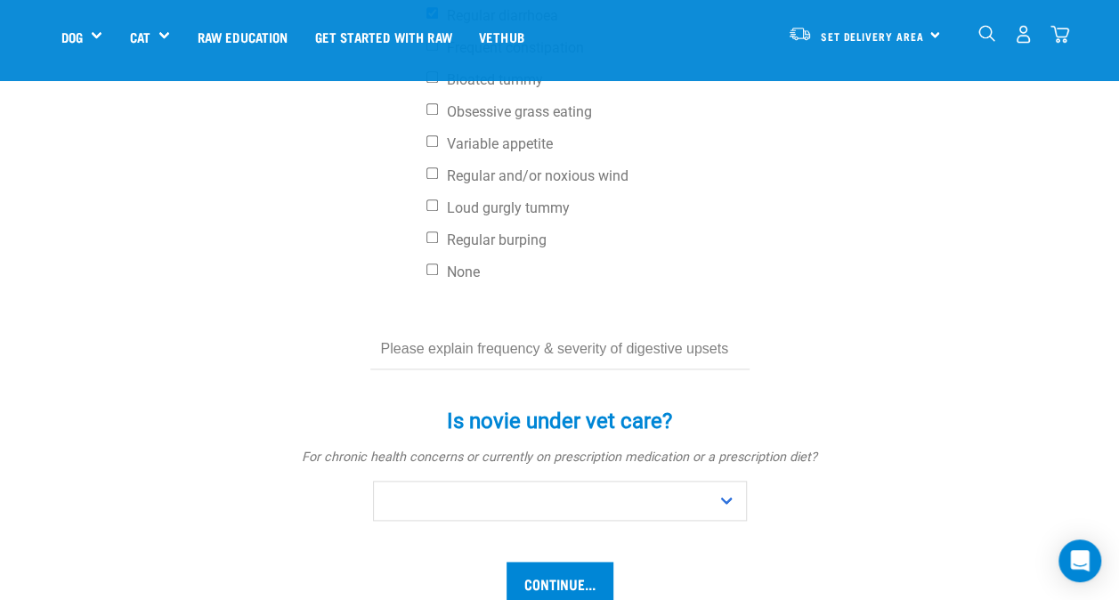
click at [586, 357] on input "text" at bounding box center [559, 349] width 379 height 40
type input "O"
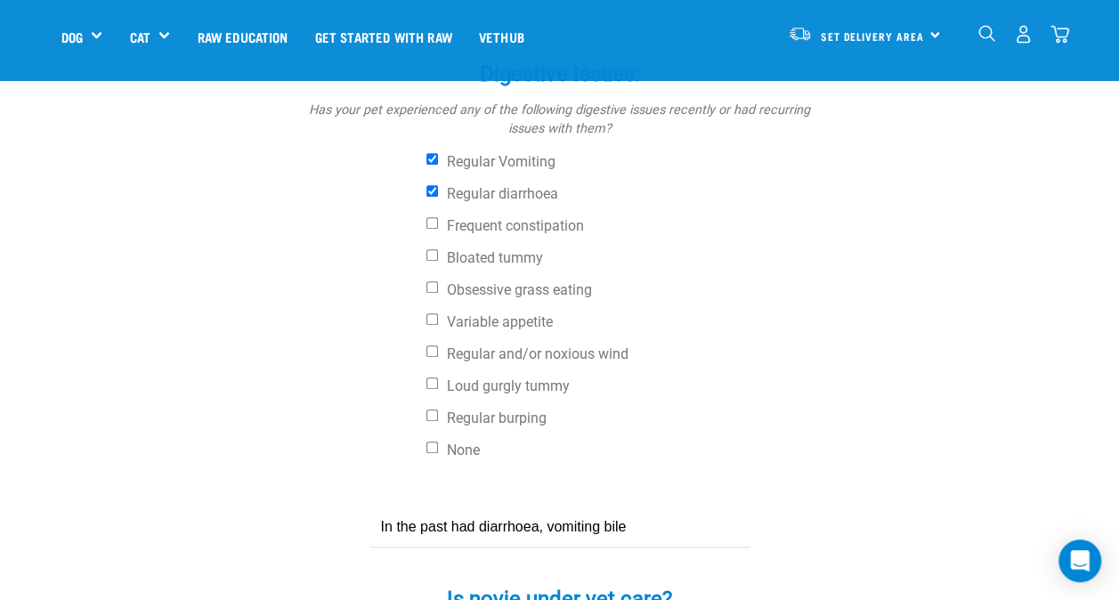
scroll to position [979, 0]
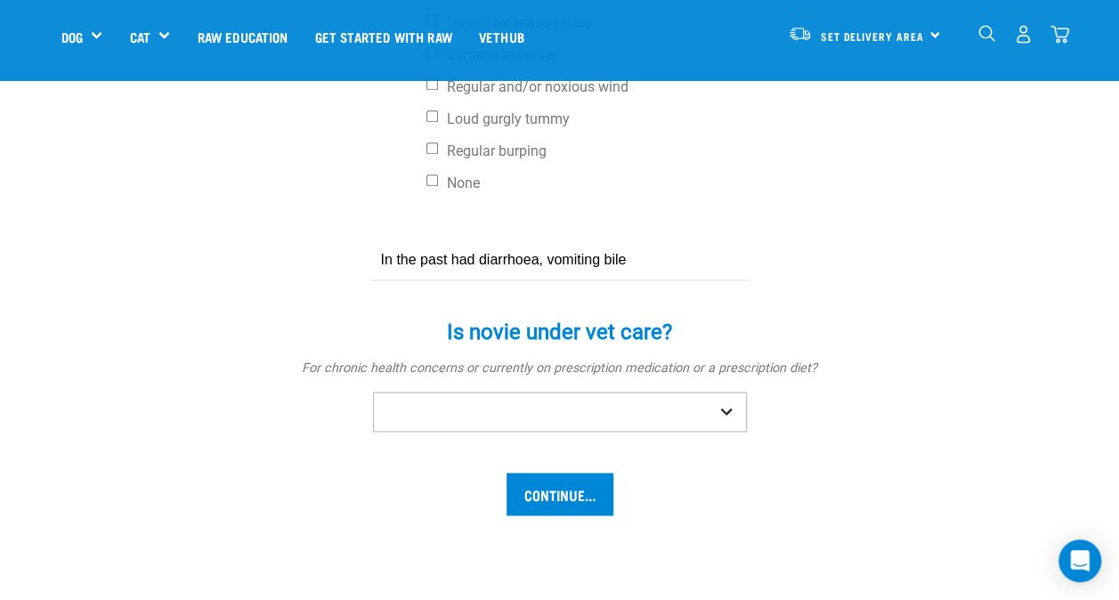
type input "In the past had diarrhoea, vomiting bile"
click at [725, 415] on select "No Yes" at bounding box center [560, 412] width 374 height 40
select select "yes"
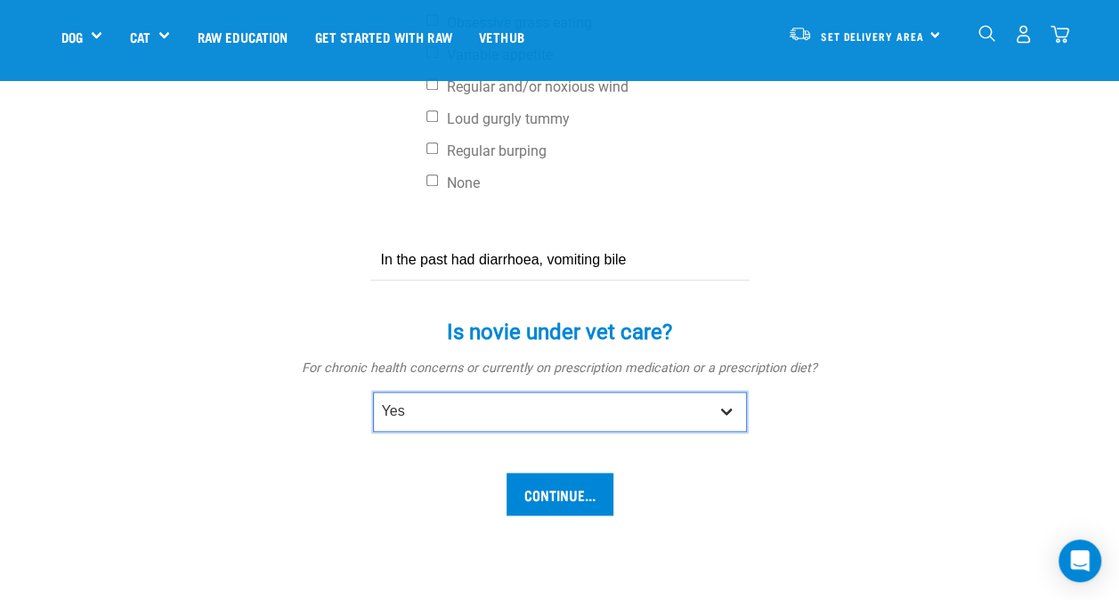
click at [373, 392] on select "No Yes" at bounding box center [560, 412] width 374 height 40
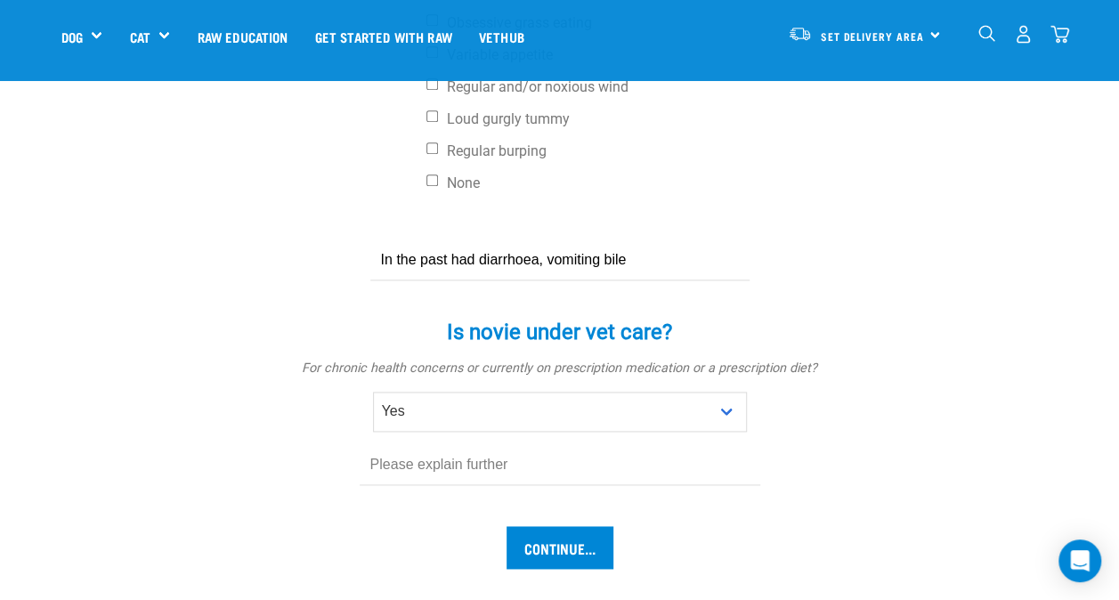
click at [523, 451] on input "text" at bounding box center [560, 465] width 401 height 40
type input "Wasn't gaining weight. Went in for spading and vet found her gut was very smell…"
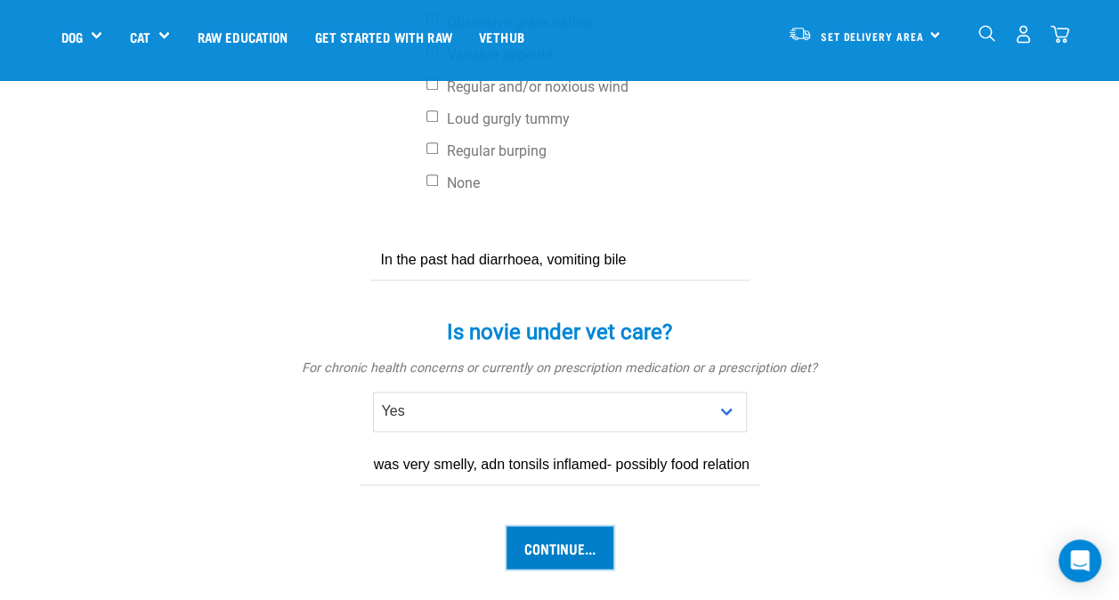
click at [538, 540] on input "Continue..." at bounding box center [559, 547] width 107 height 43
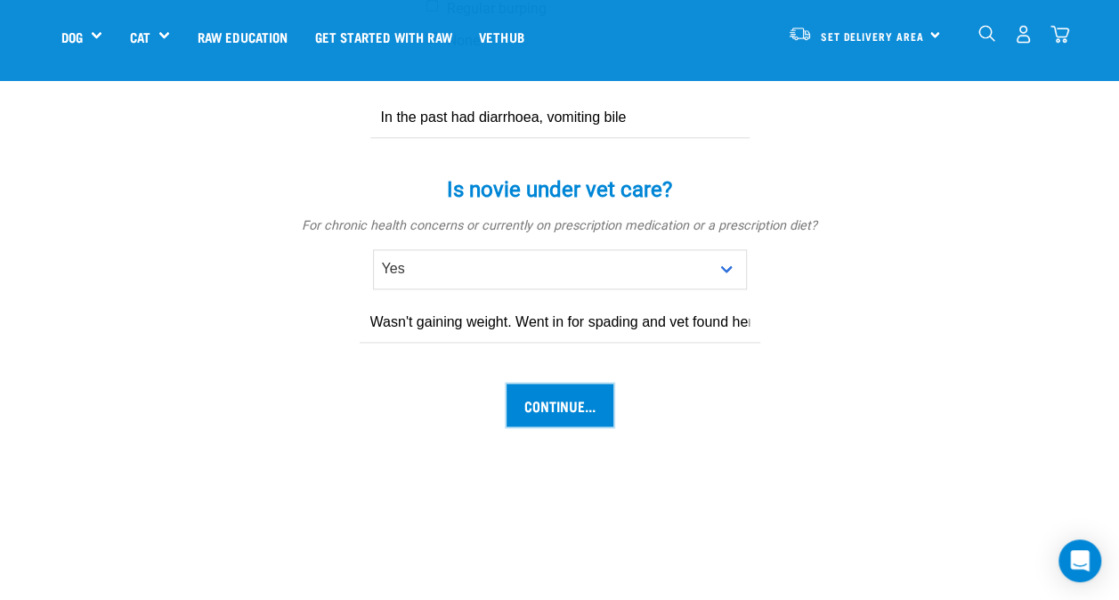
scroll to position [1246, 0]
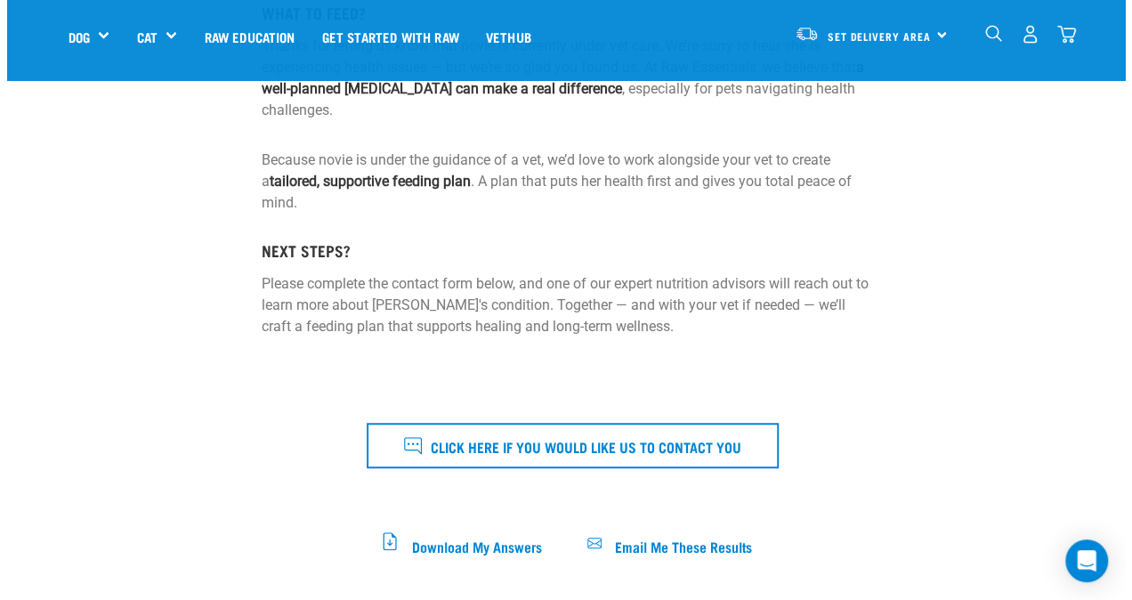
scroll to position [445, 0]
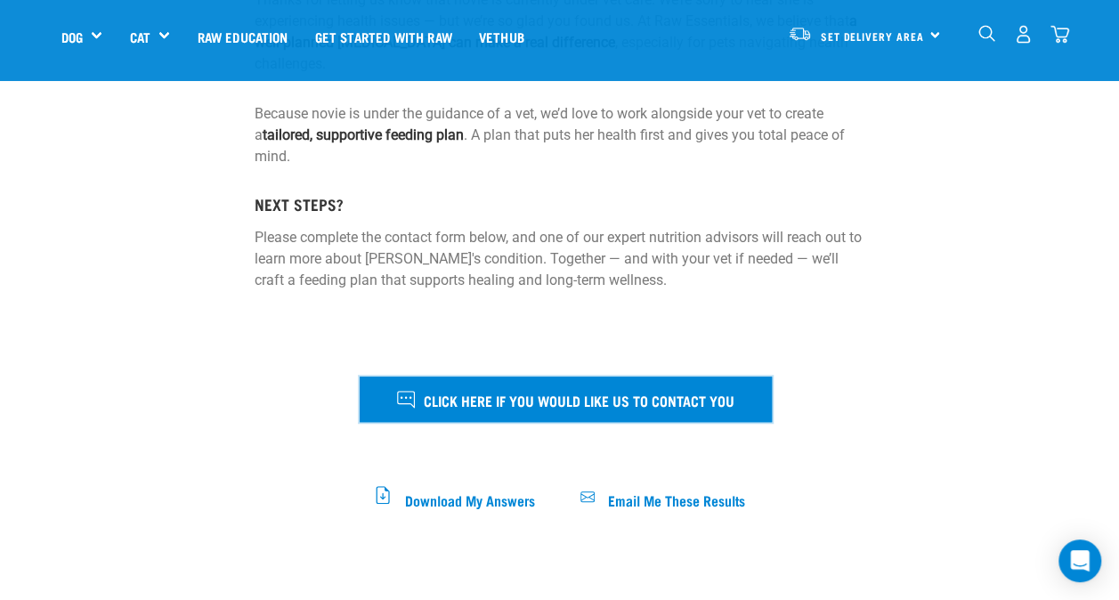
click at [606, 403] on span "Click here if you would like us to contact you" at bounding box center [579, 399] width 311 height 23
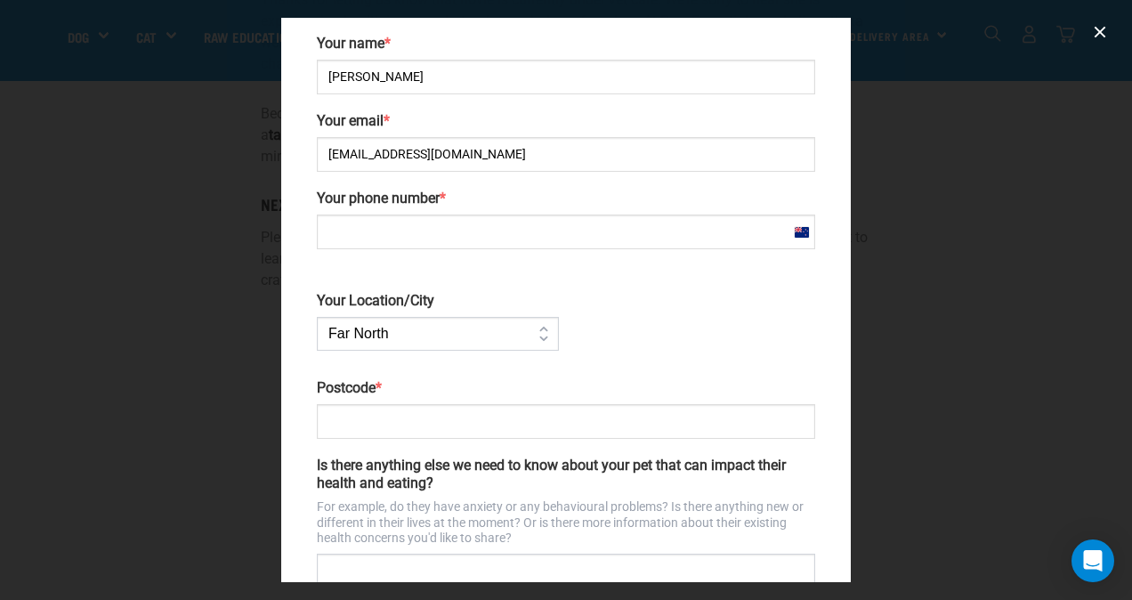
scroll to position [178, 0]
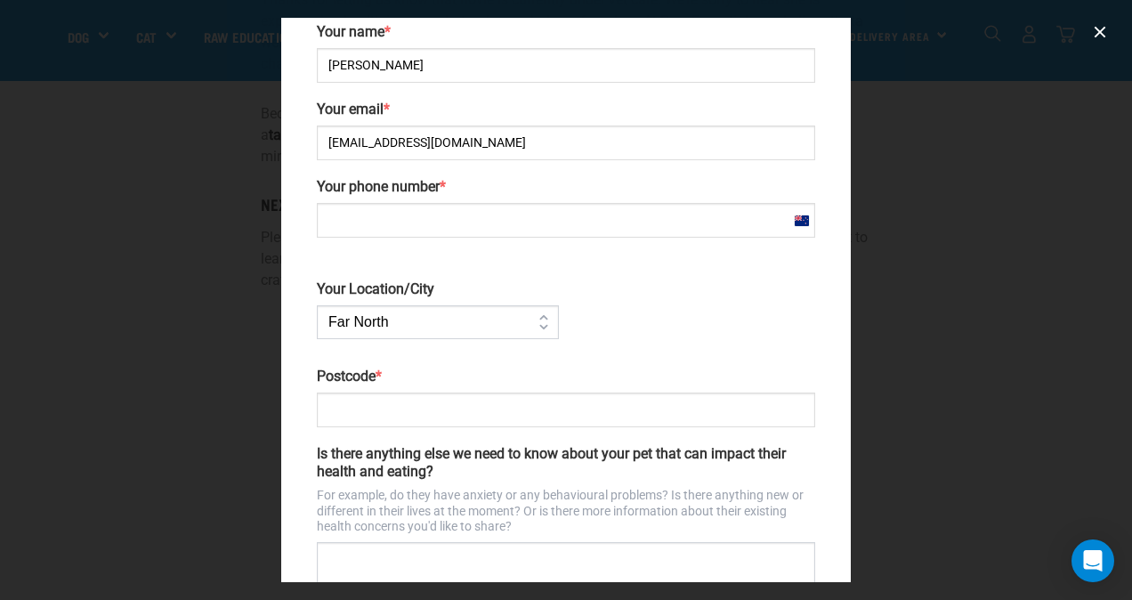
click at [487, 220] on input "Your phone number *" at bounding box center [566, 220] width 498 height 35
type input "021 705 713"
click at [526, 317] on select "Far [GEOGRAPHIC_DATA] [GEOGRAPHIC_DATA] [GEOGRAPHIC_DATA] [GEOGRAPHIC_DATA] [GE…" at bounding box center [438, 322] width 242 height 34
select select "[GEOGRAPHIC_DATA]"
click at [317, 305] on select "Far [GEOGRAPHIC_DATA] [GEOGRAPHIC_DATA] [GEOGRAPHIC_DATA] [GEOGRAPHIC_DATA] [GE…" at bounding box center [438, 322] width 242 height 34
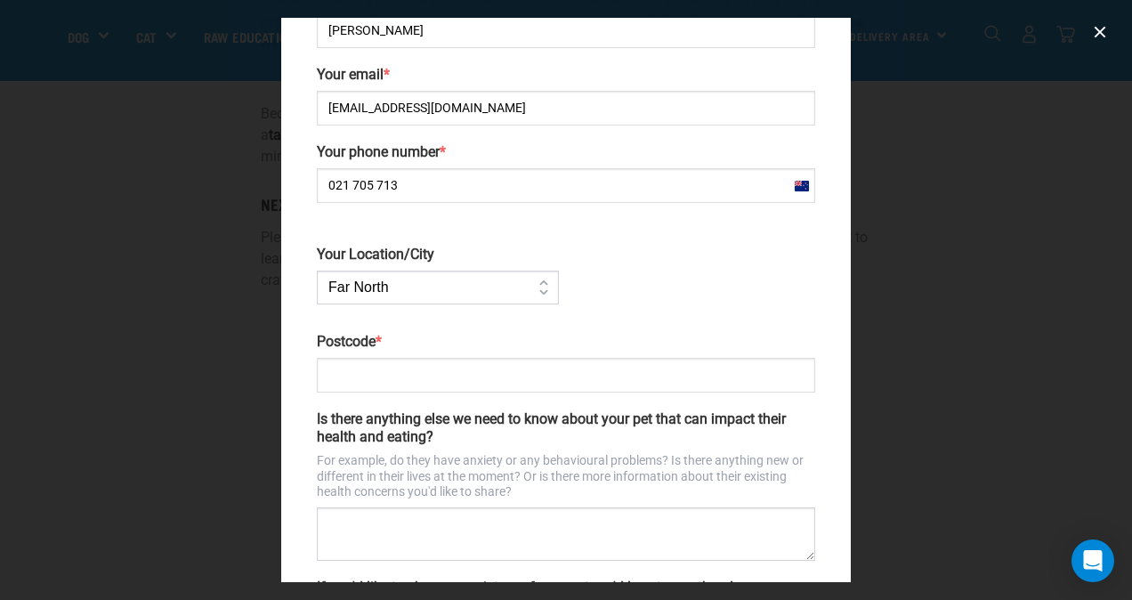
scroll to position [267, 0]
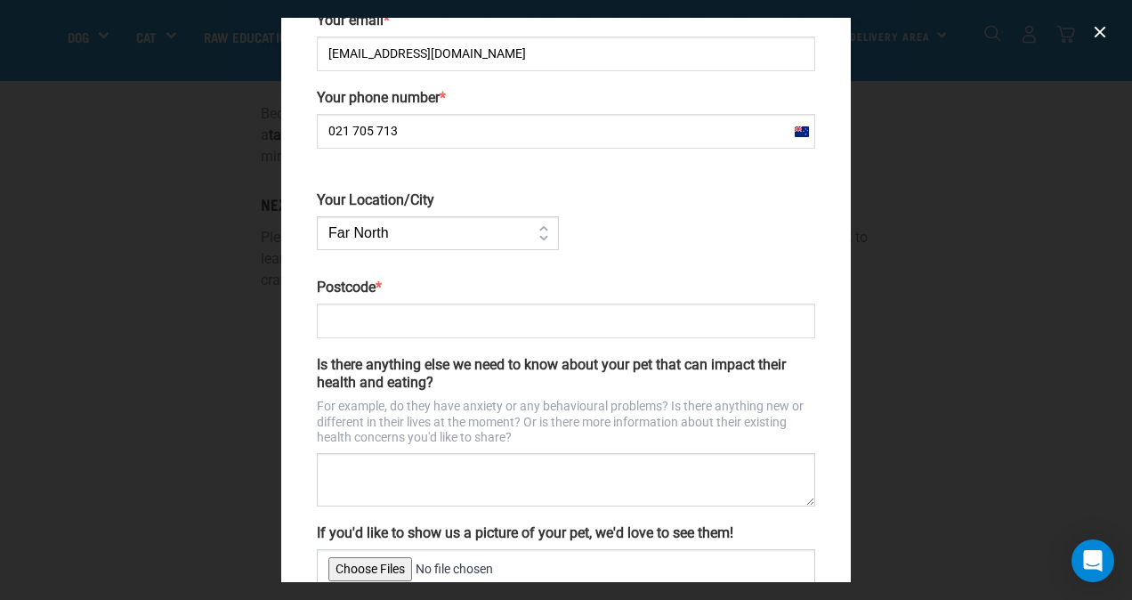
click at [451, 320] on input "Postcode *" at bounding box center [566, 321] width 498 height 35
type input "7"
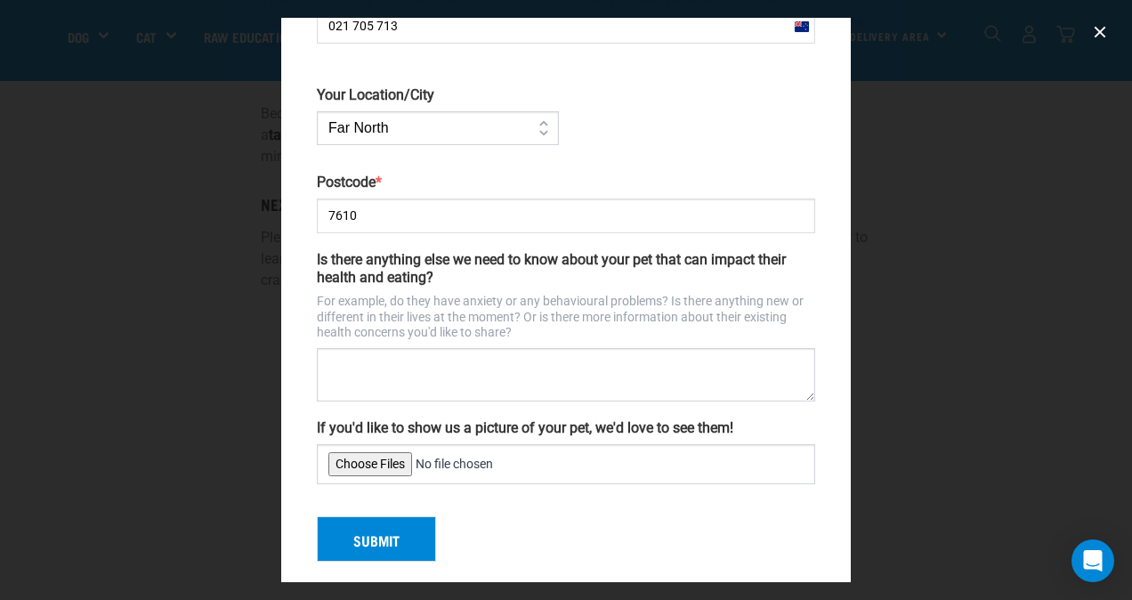
scroll to position [383, 0]
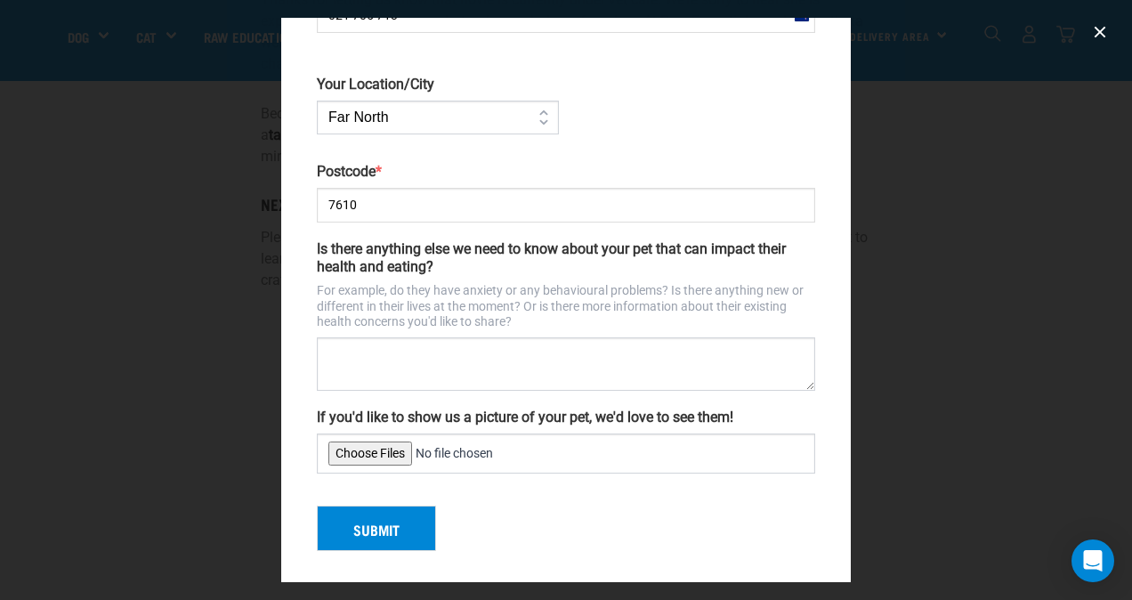
type input "7610"
click at [402, 519] on button "Submit" at bounding box center [376, 529] width 119 height 46
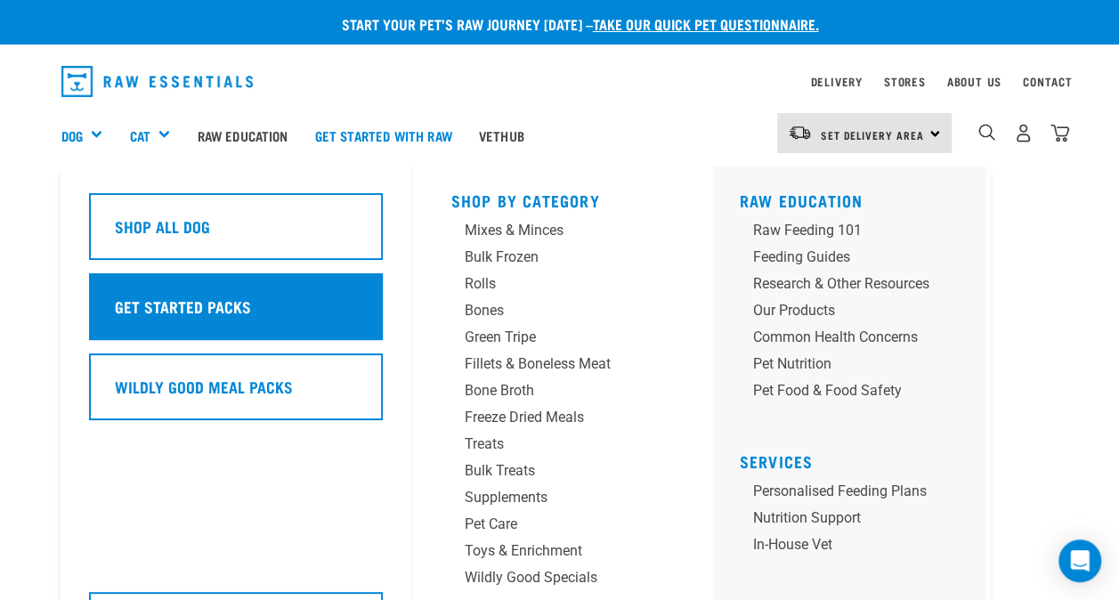
click at [150, 285] on div "Get Started Packs" at bounding box center [236, 306] width 294 height 67
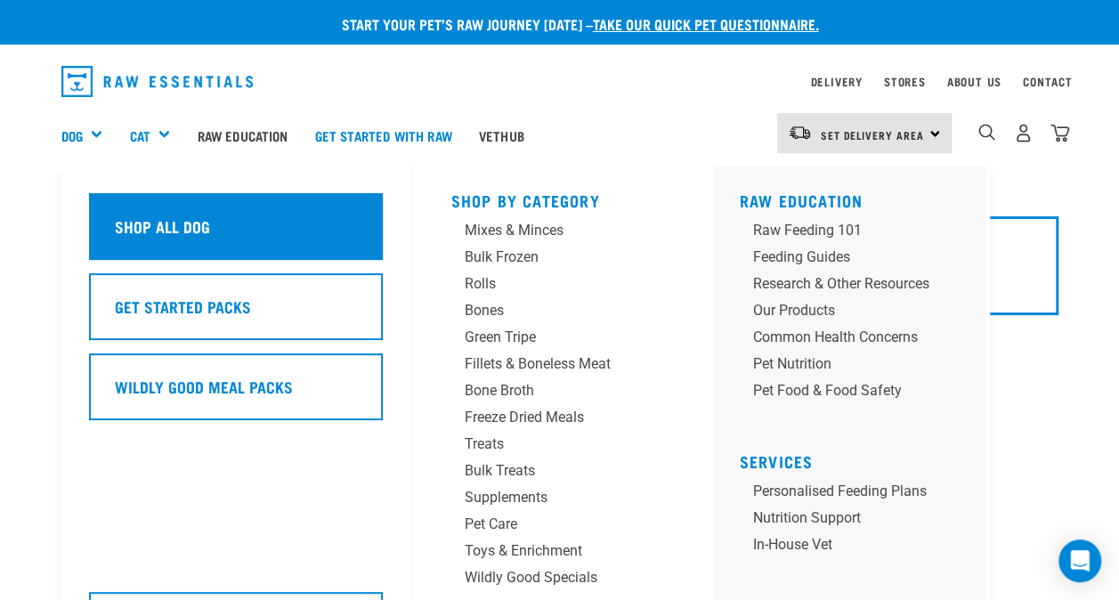
click at [126, 228] on h5 "Shop All Dog" at bounding box center [162, 226] width 95 height 23
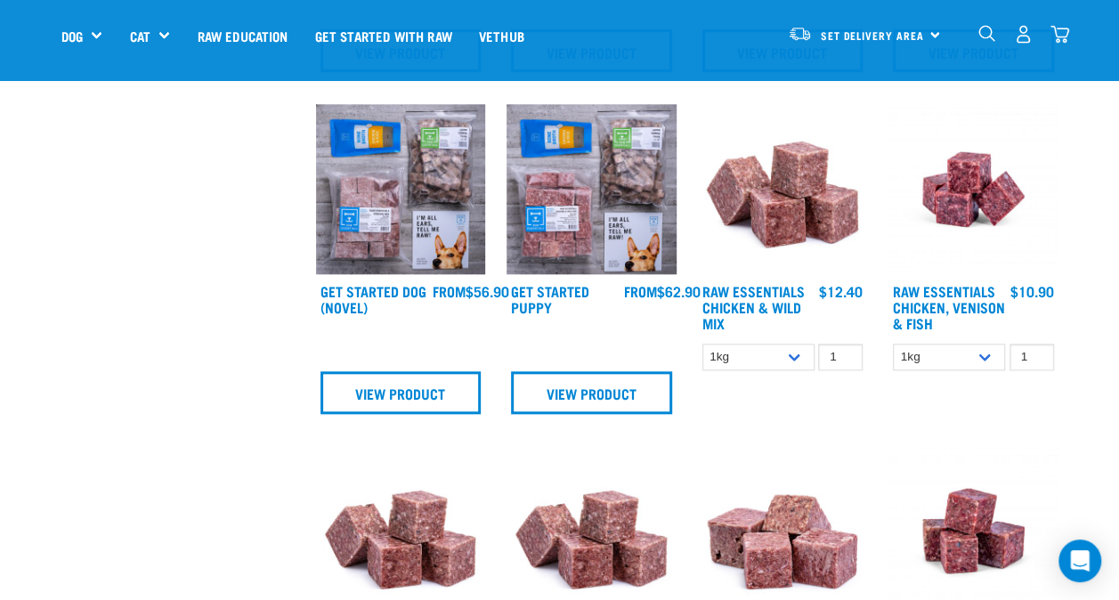
scroll to position [890, 0]
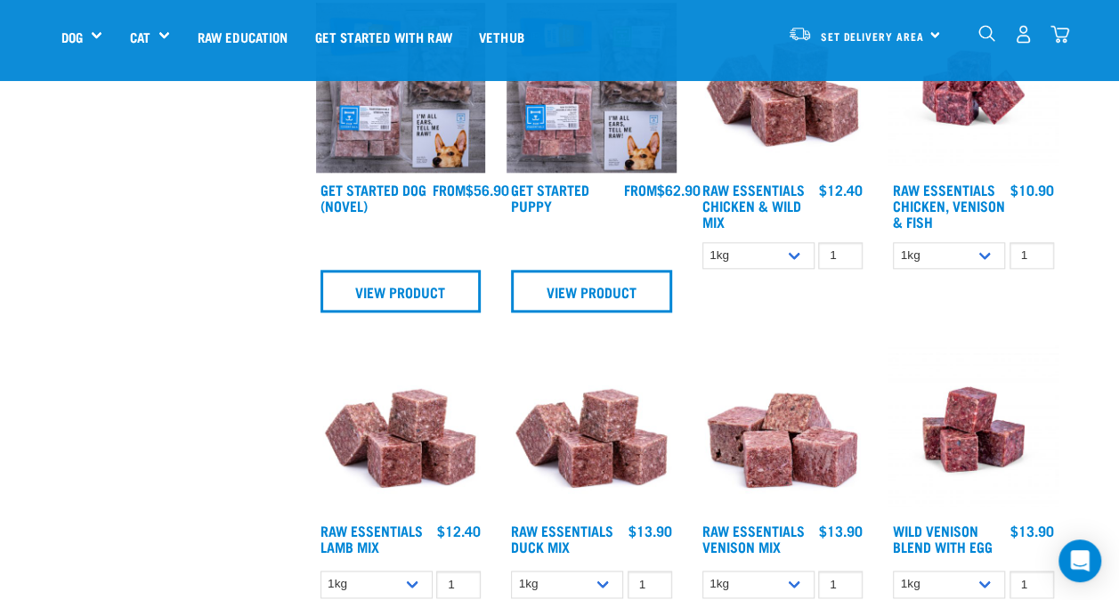
click at [400, 457] on img at bounding box center [401, 429] width 170 height 170
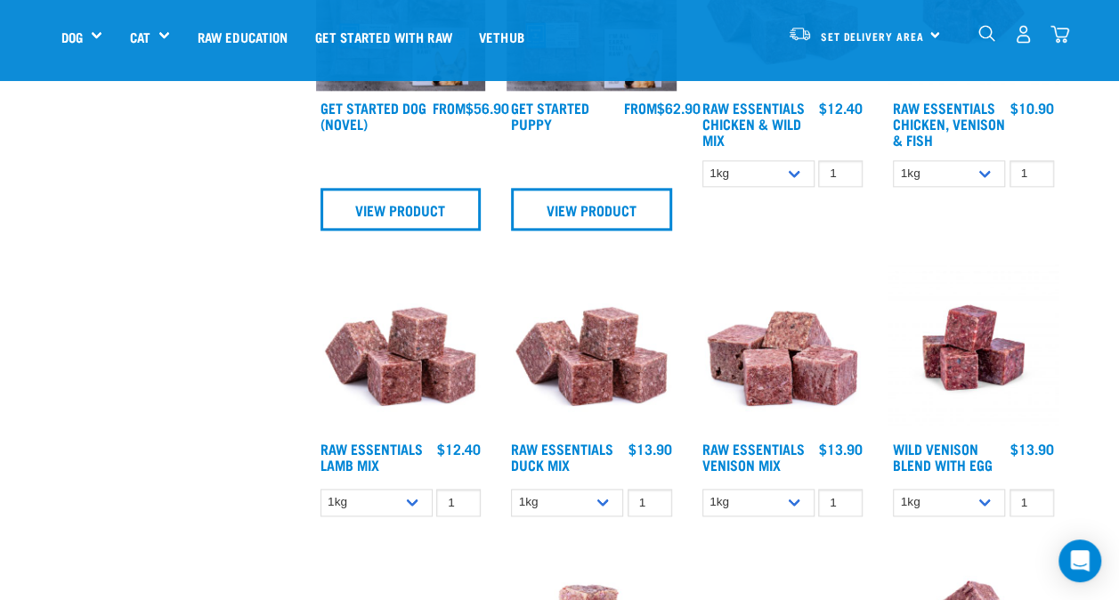
scroll to position [1149, 0]
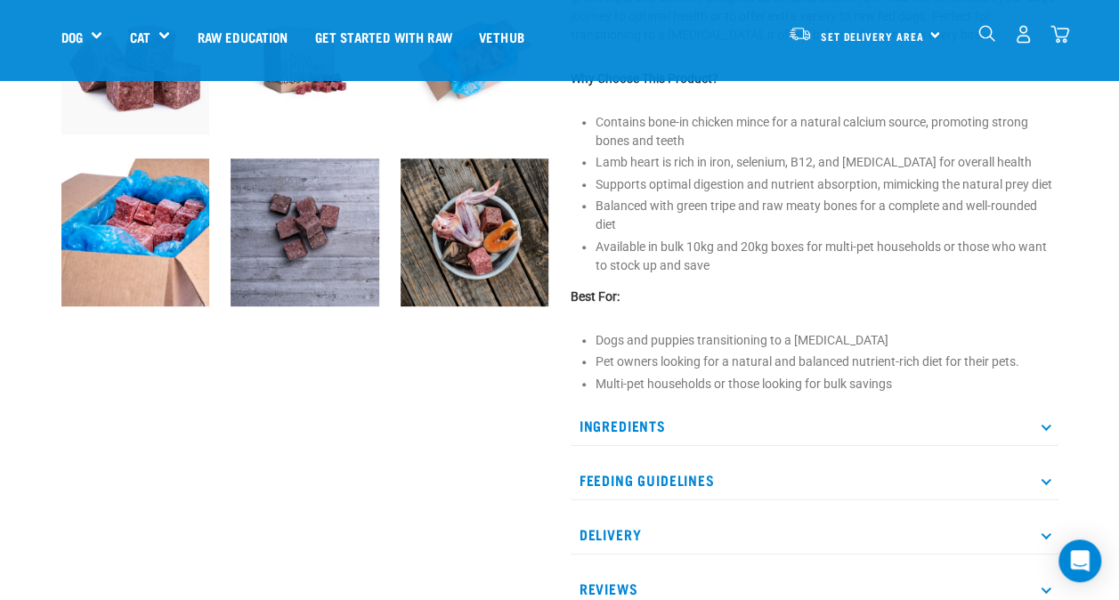
scroll to position [712, 0]
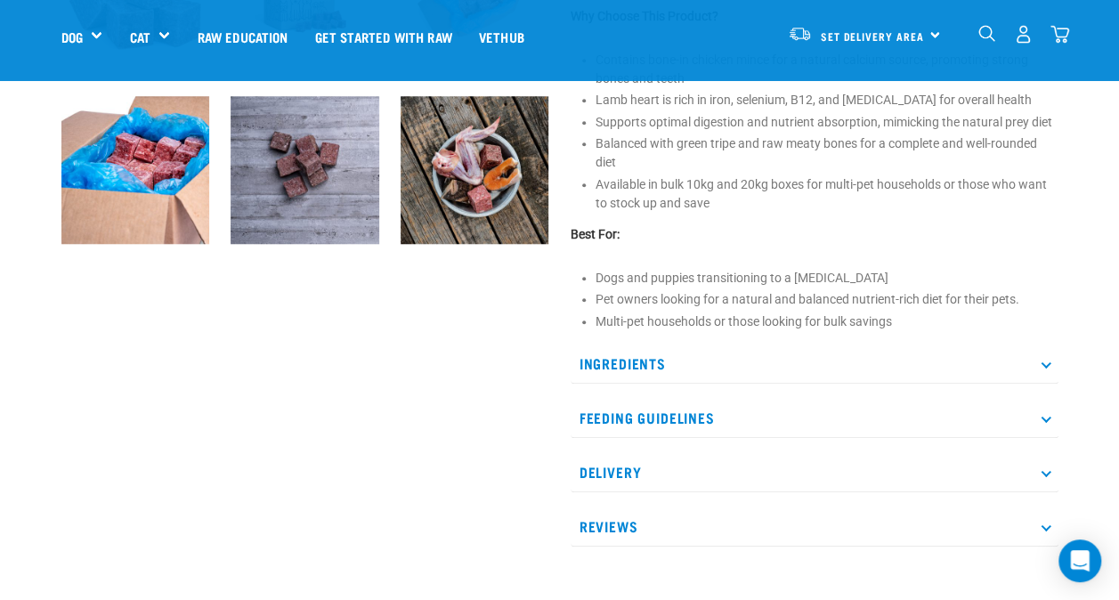
click at [660, 355] on p "Ingredients" at bounding box center [815, 364] width 488 height 40
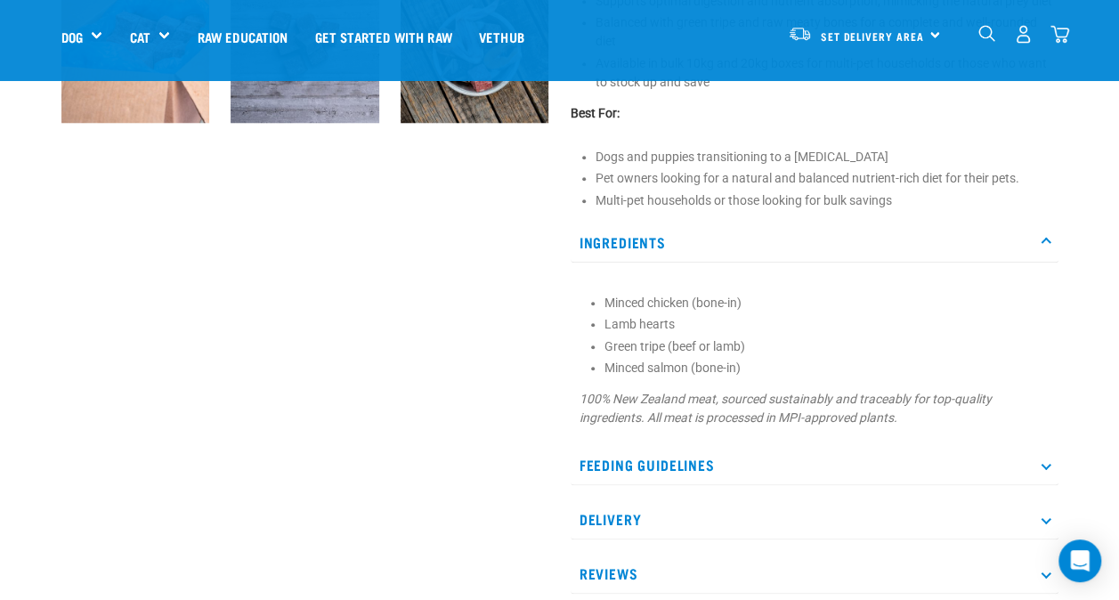
scroll to position [890, 0]
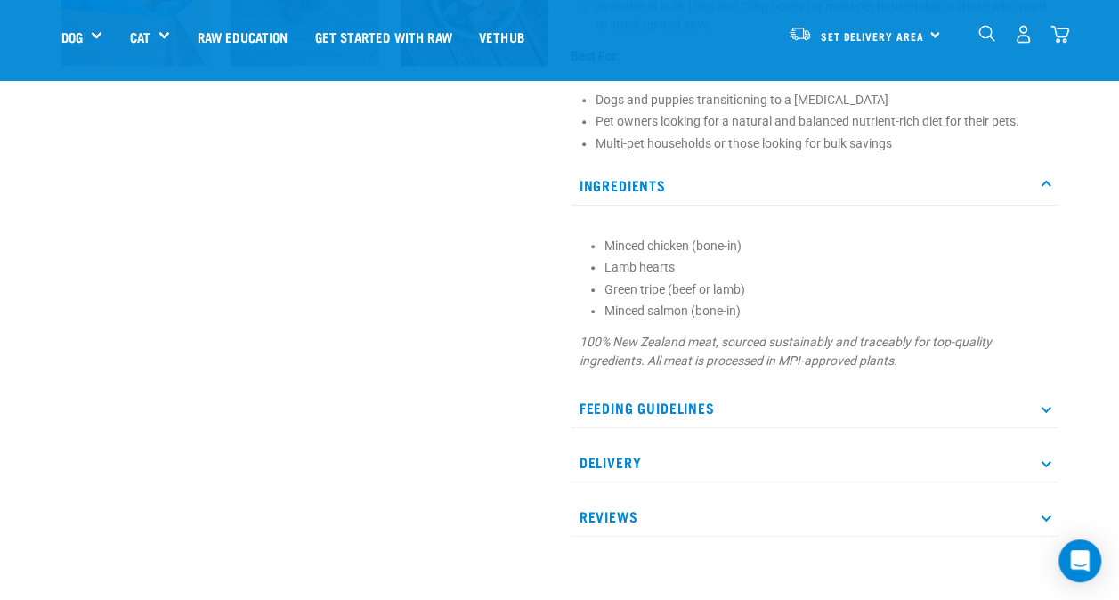
click at [742, 424] on p "Feeding Guidelines" at bounding box center [815, 408] width 488 height 40
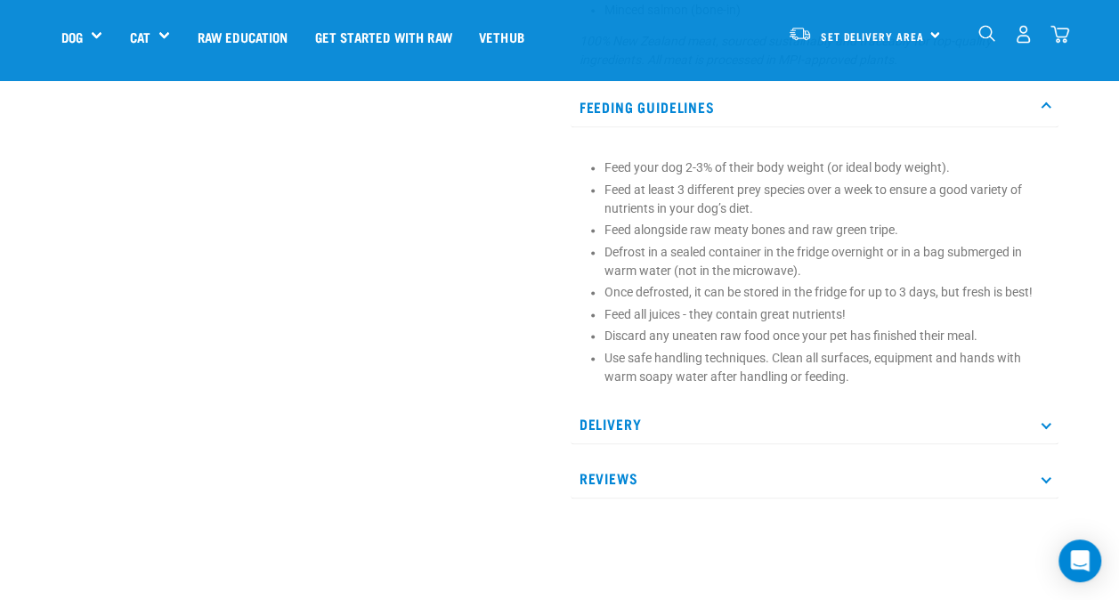
scroll to position [1246, 0]
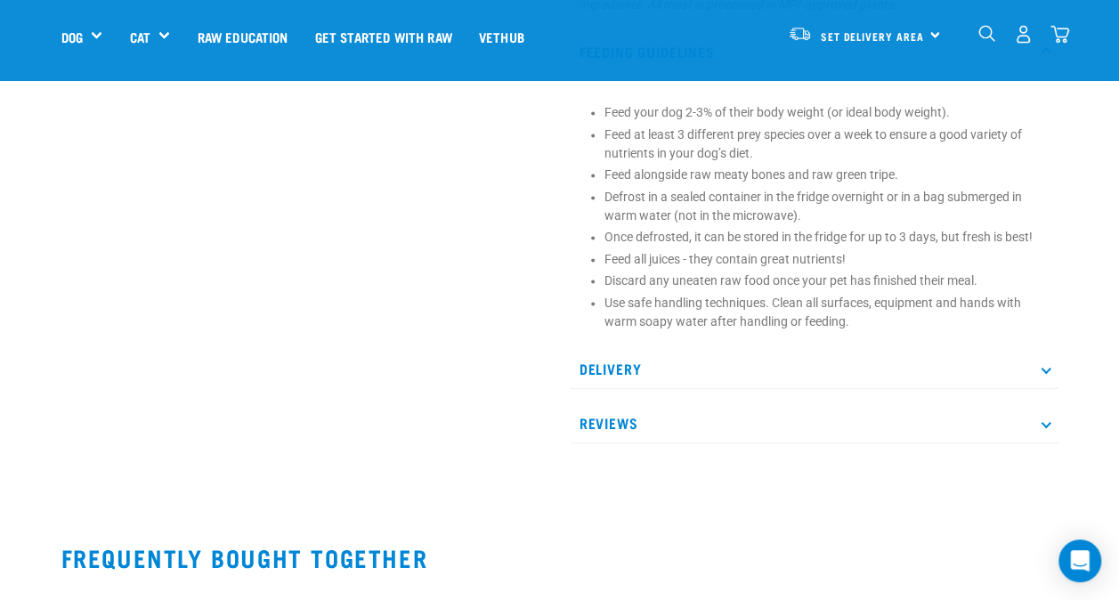
click at [992, 381] on p "Delivery" at bounding box center [815, 369] width 488 height 40
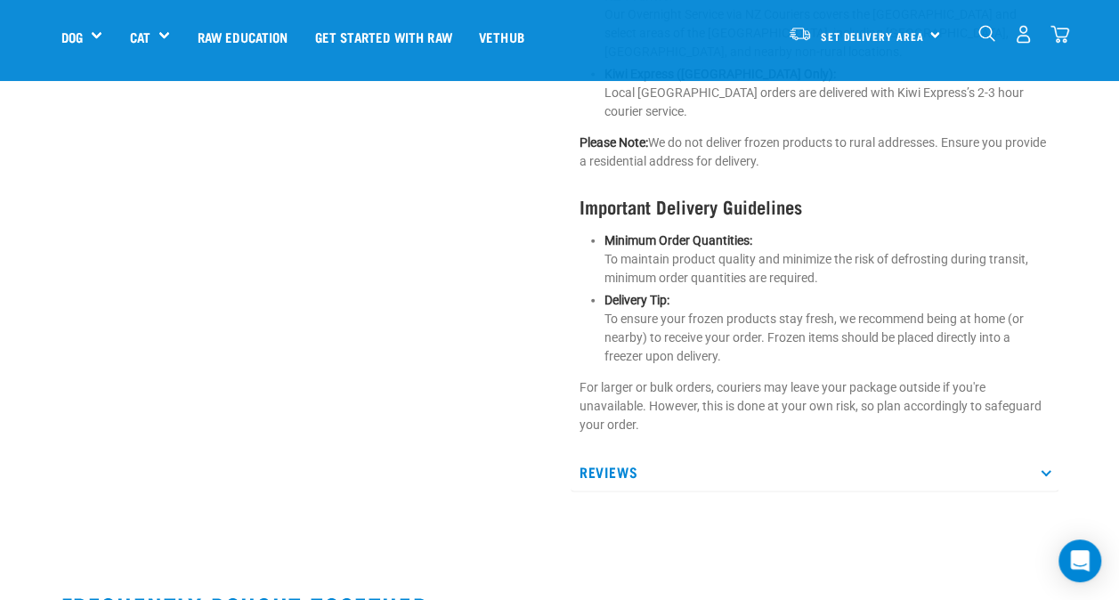
scroll to position [1869, 0]
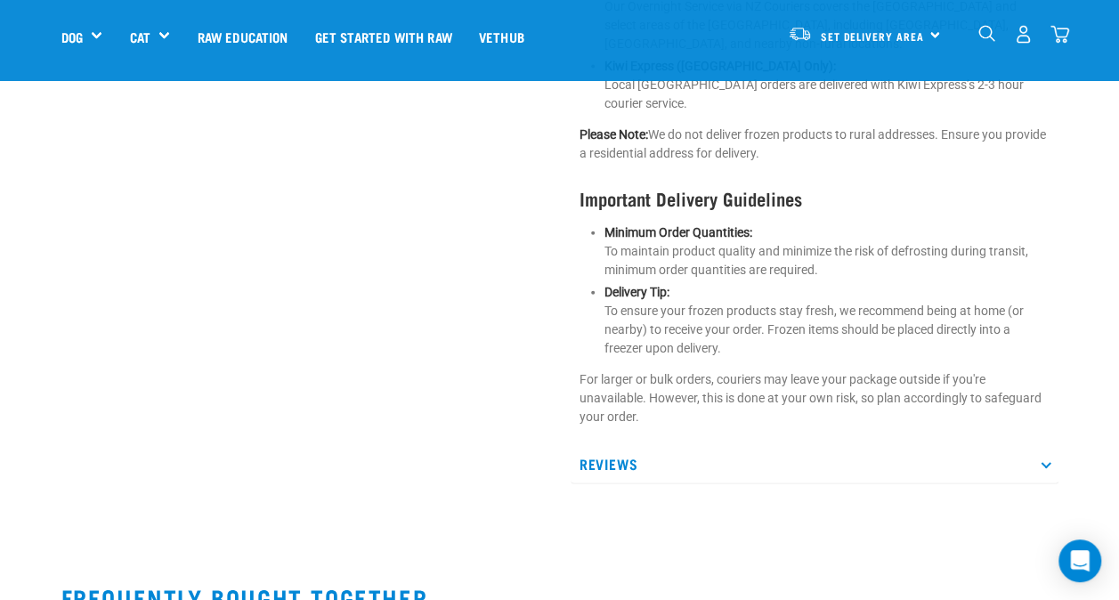
click at [1009, 449] on p "Reviews" at bounding box center [815, 464] width 488 height 40
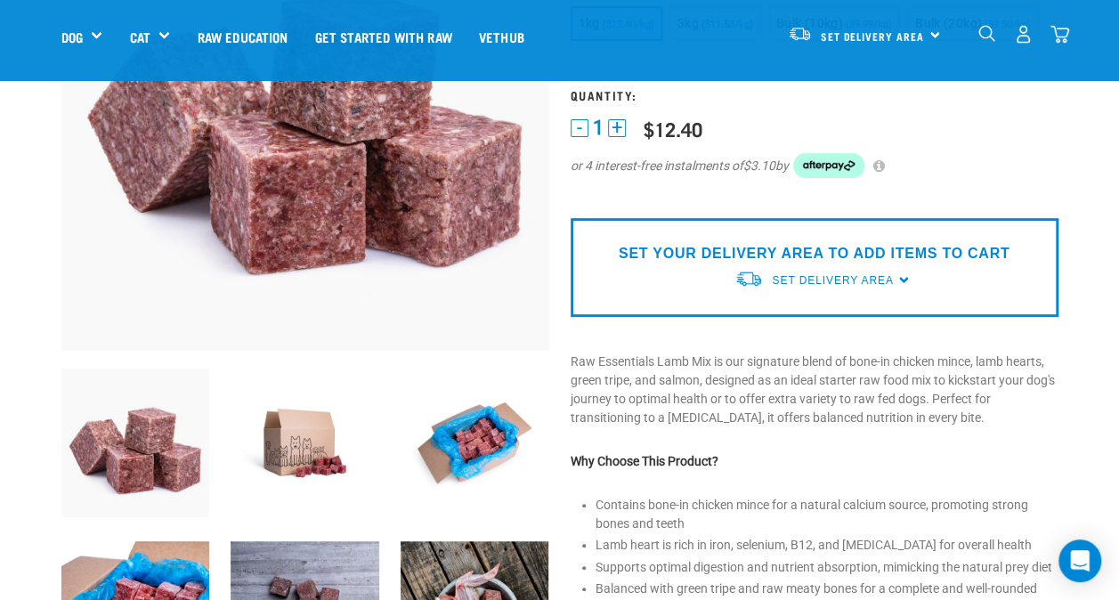
scroll to position [178, 0]
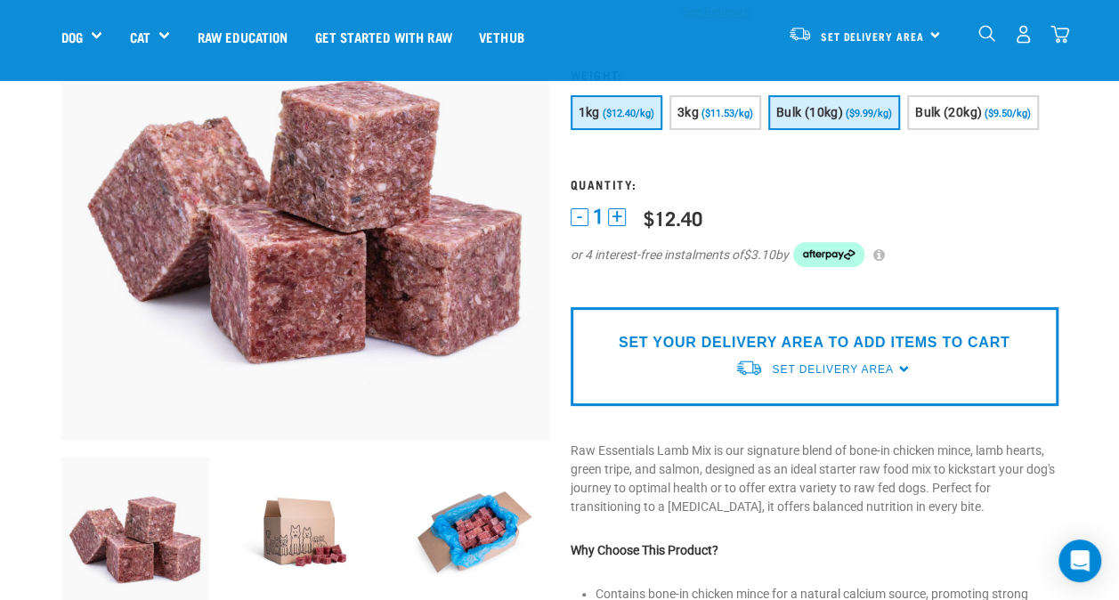
click at [847, 123] on button "Bulk (10kg) ($9.99/kg)" at bounding box center [834, 112] width 132 height 35
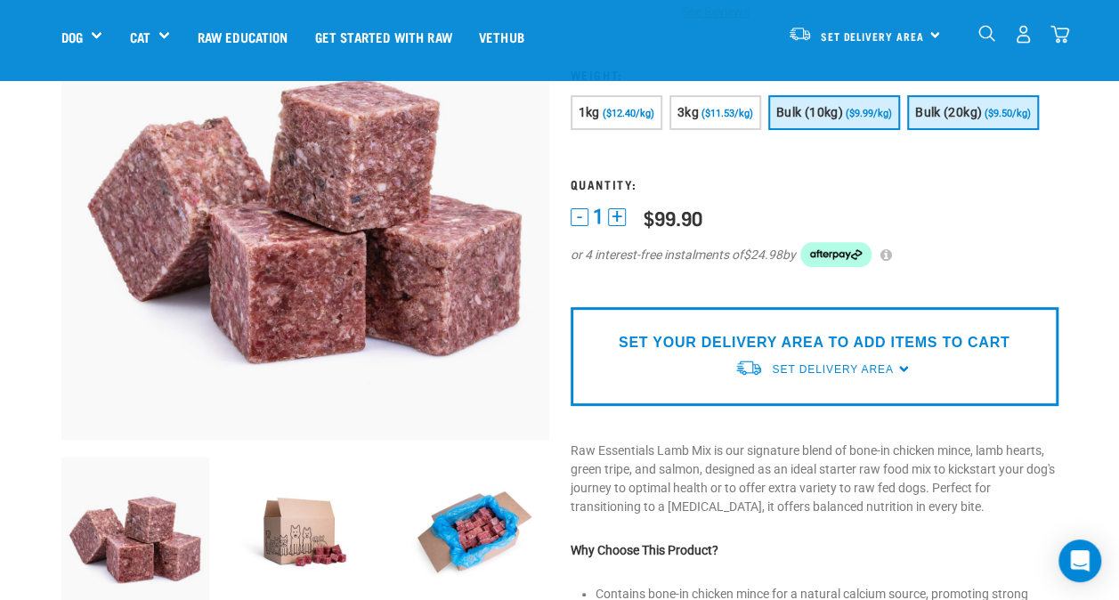
click at [932, 117] on span "Bulk (20kg)" at bounding box center [948, 112] width 67 height 14
click at [876, 117] on span "($9.99/kg)" at bounding box center [869, 114] width 46 height 12
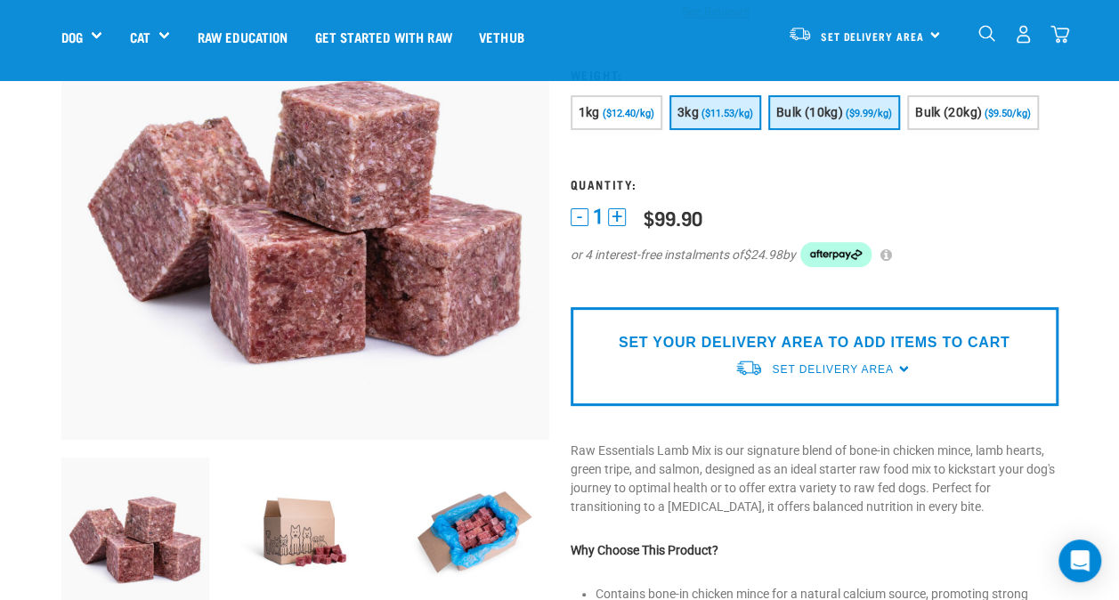
click at [716, 125] on button "3kg ($11.53/kg)" at bounding box center [715, 112] width 92 height 35
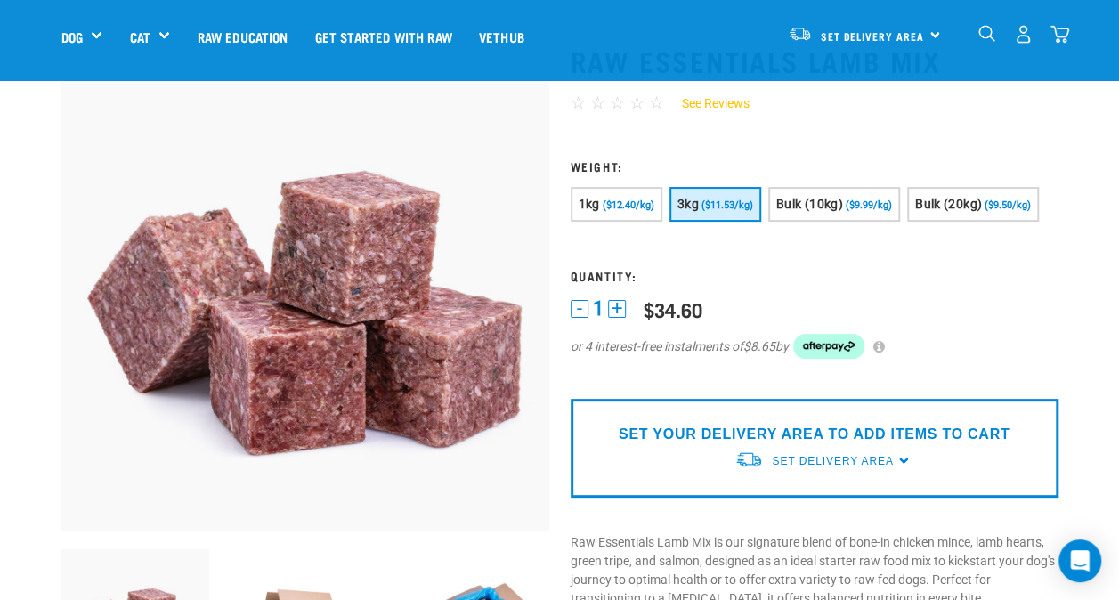
scroll to position [0, 0]
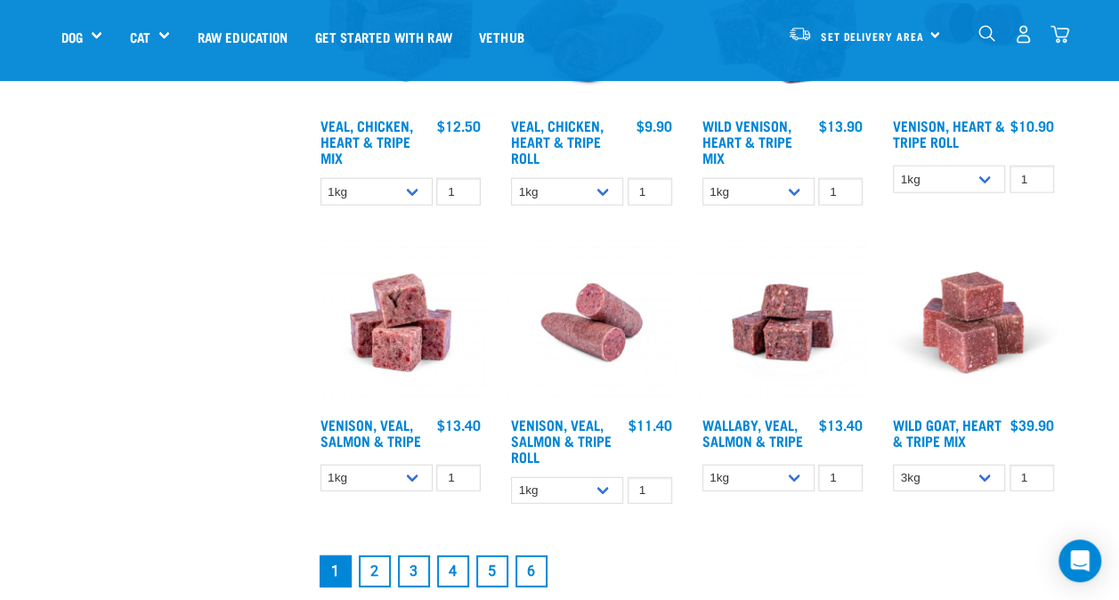
scroll to position [2352, 0]
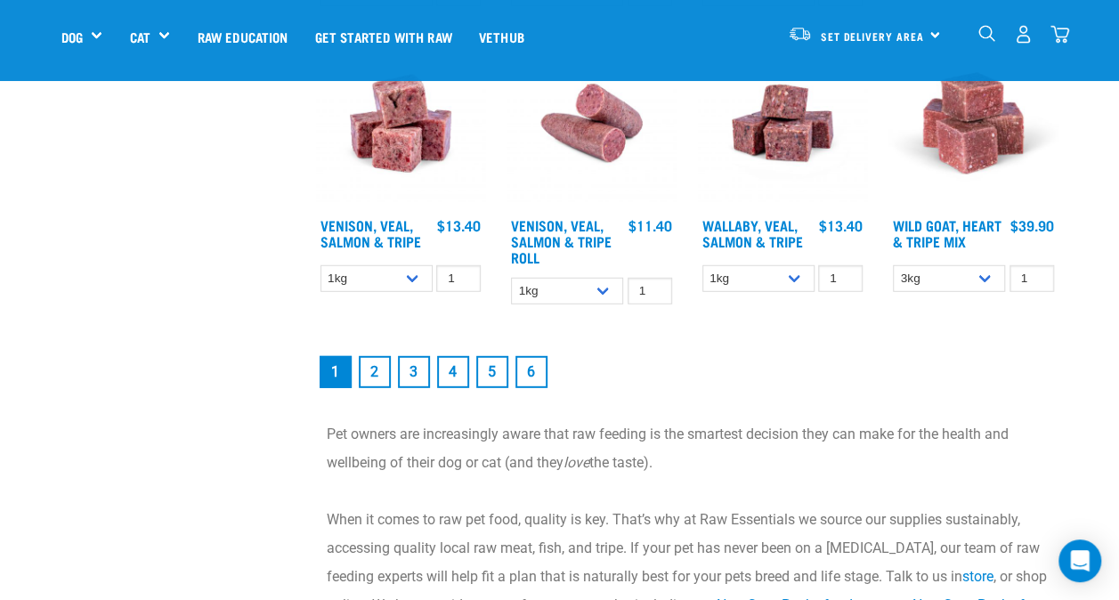
click at [375, 380] on link "2" at bounding box center [375, 372] width 32 height 32
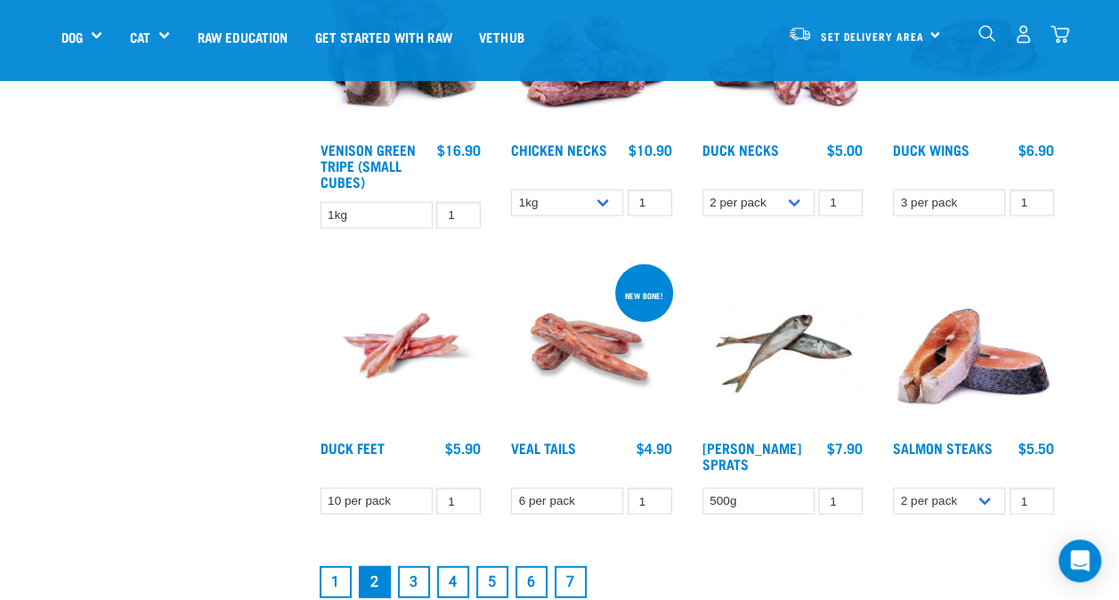
scroll to position [2136, 0]
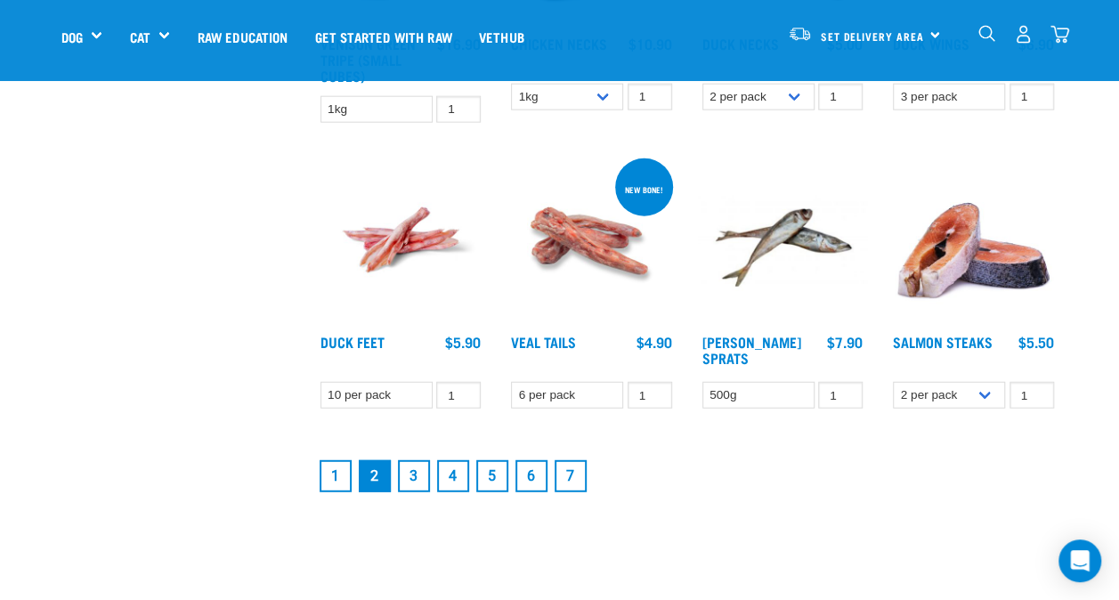
click at [420, 476] on link "3" at bounding box center [414, 476] width 32 height 32
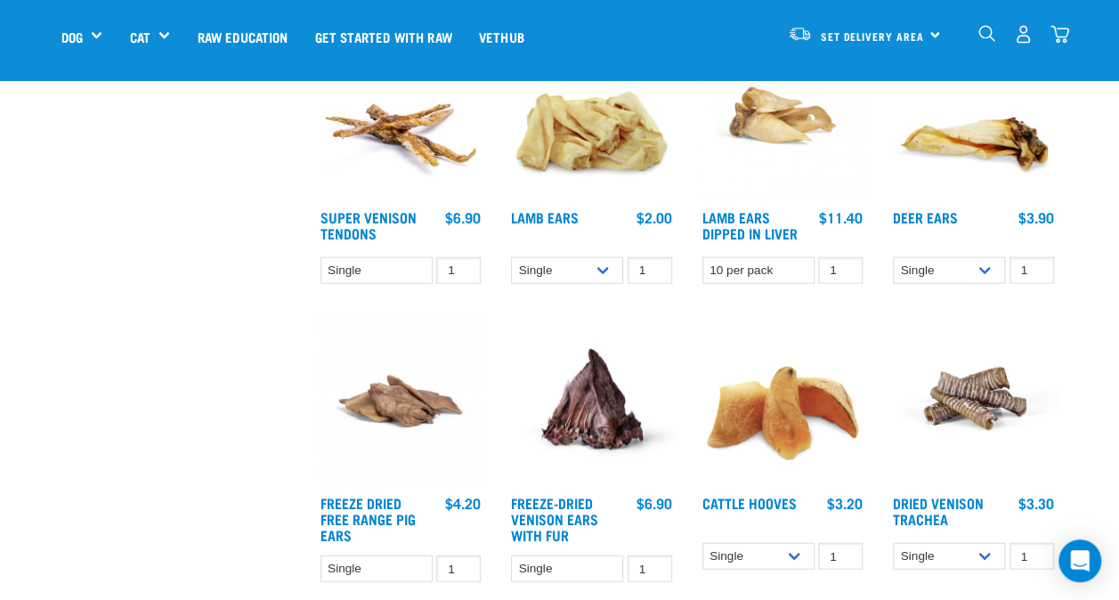
scroll to position [2047, 0]
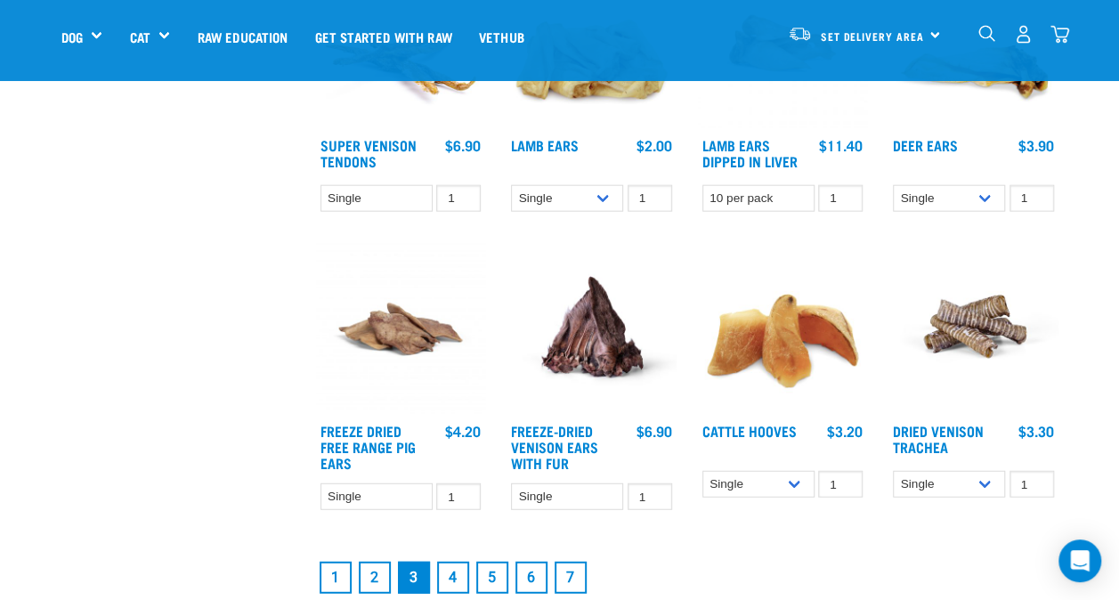
click at [458, 568] on link "4" at bounding box center [453, 578] width 32 height 32
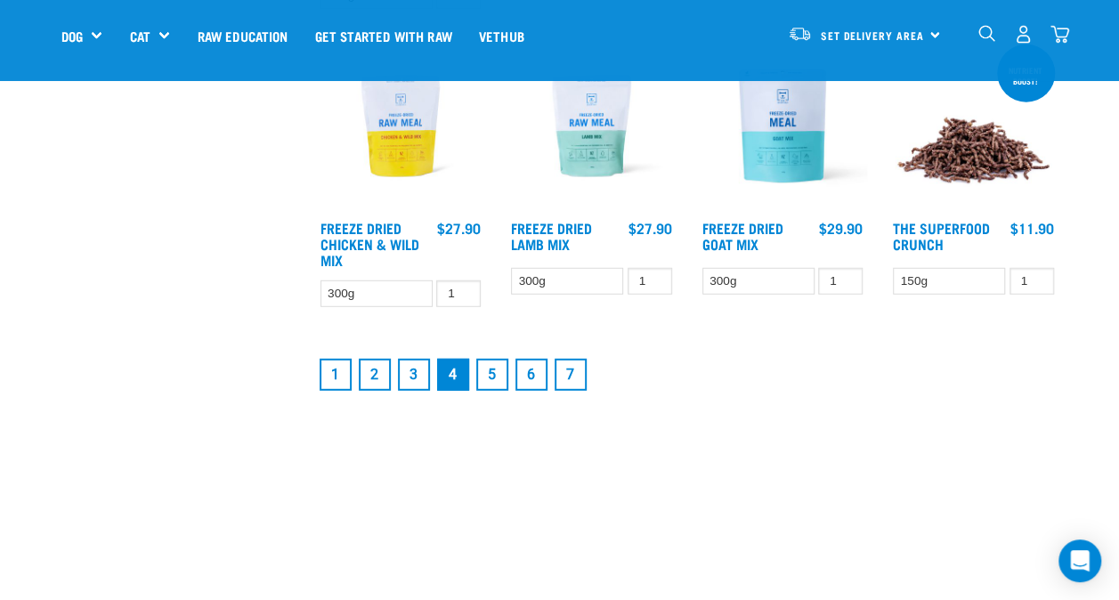
scroll to position [2314, 0]
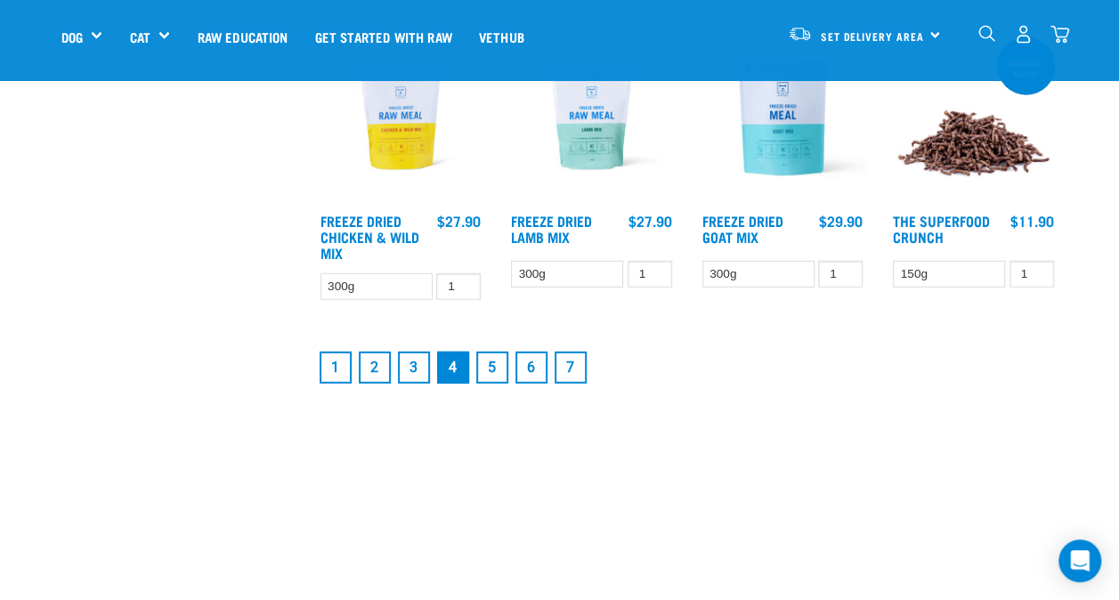
click at [499, 360] on link "5" at bounding box center [492, 368] width 32 height 32
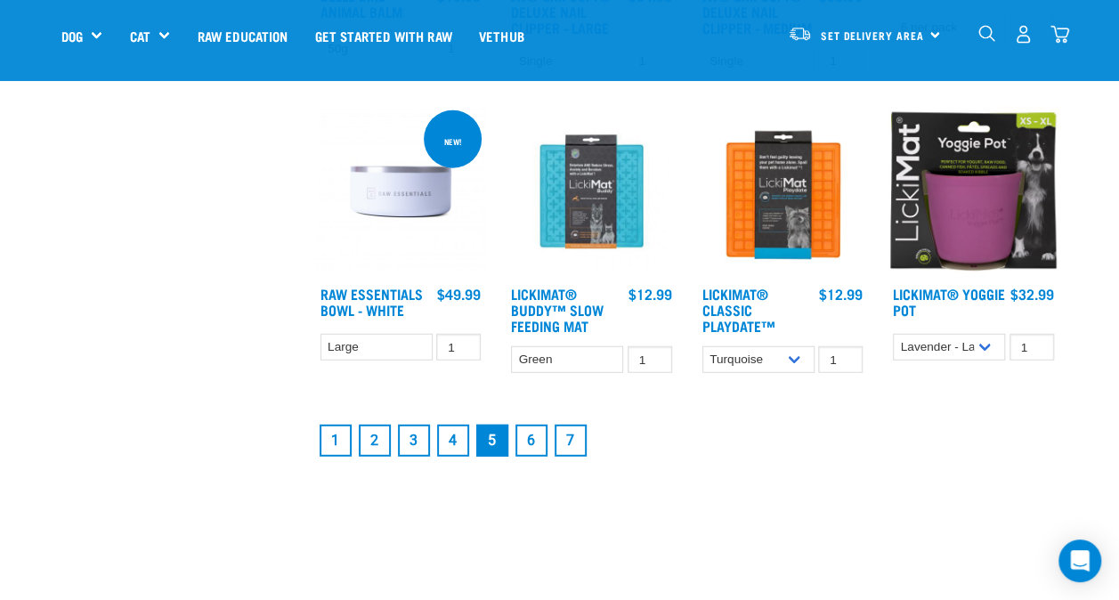
scroll to position [2403, 0]
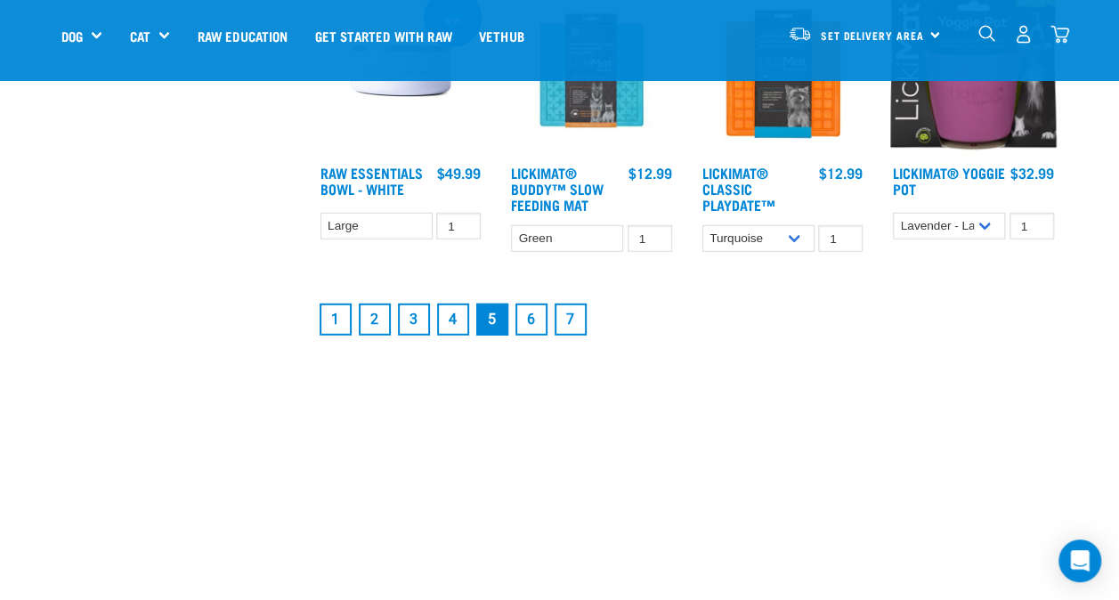
click at [530, 312] on link "6" at bounding box center [531, 320] width 32 height 32
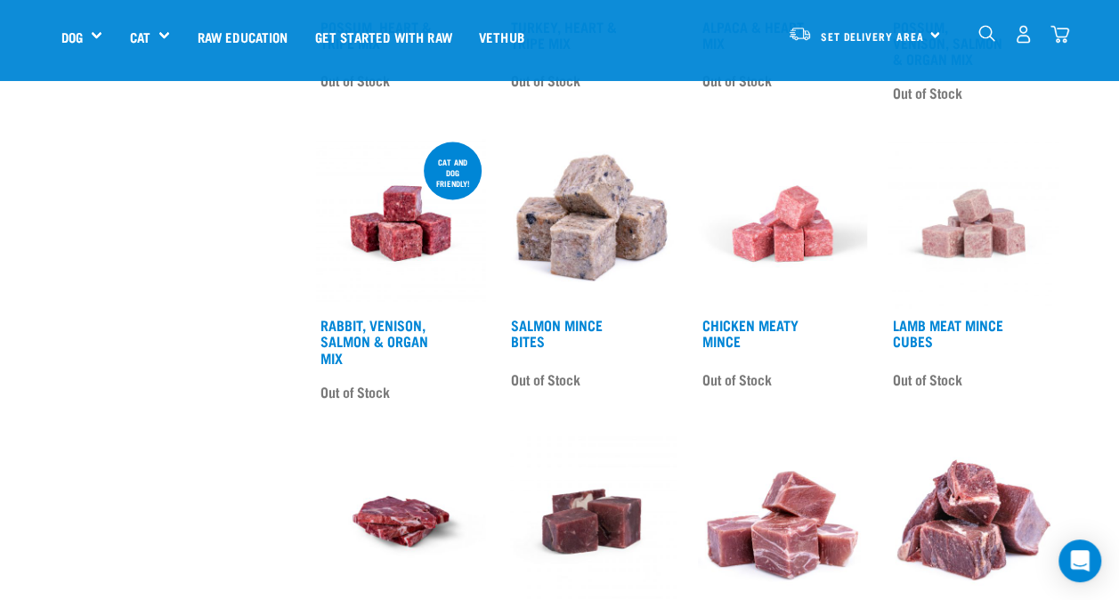
scroll to position [1424, 0]
